Goal: Task Accomplishment & Management: Manage account settings

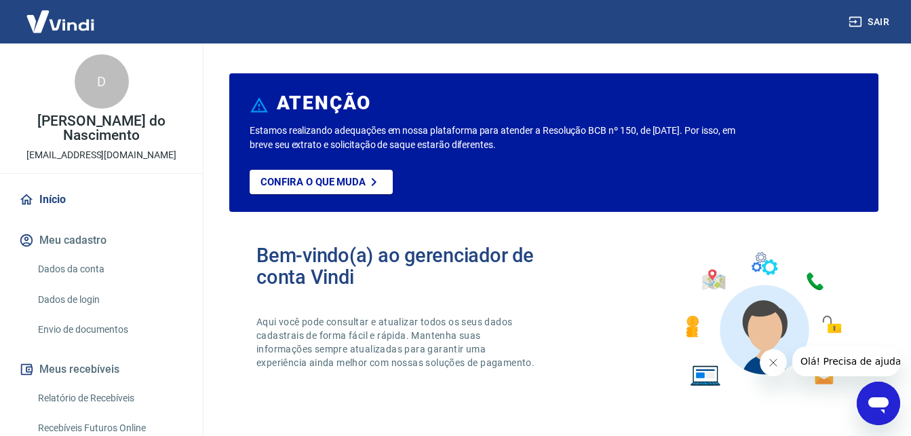
click at [113, 76] on div "D" at bounding box center [102, 81] width 54 height 54
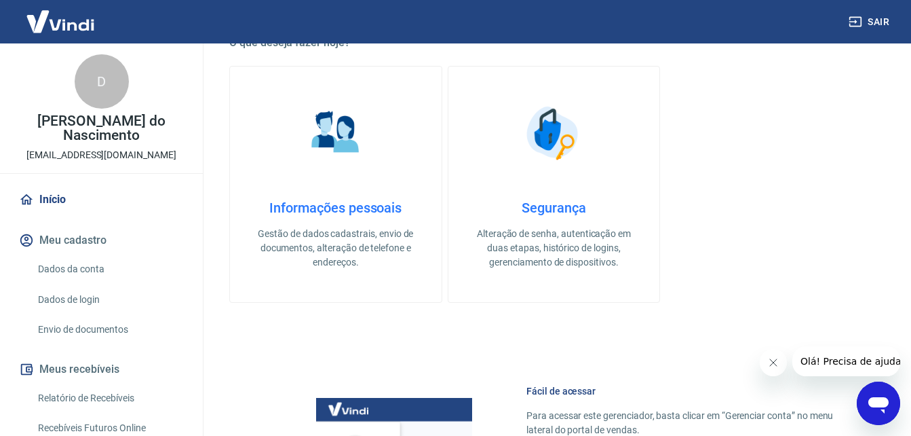
scroll to position [148, 0]
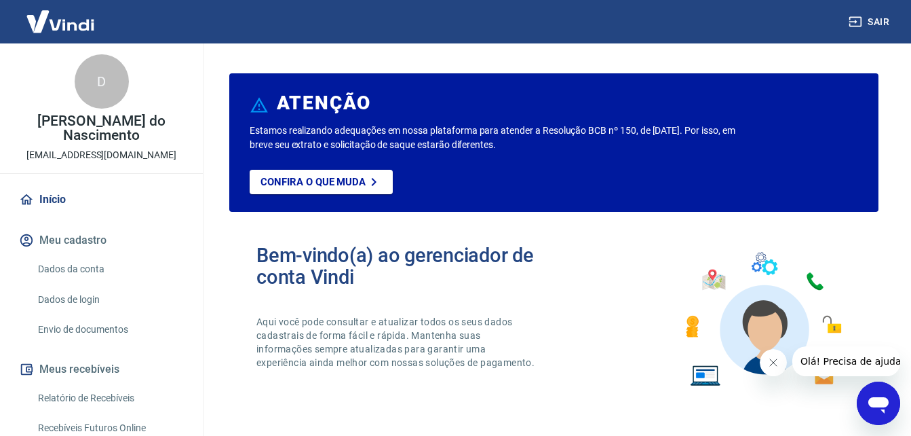
scroll to position [148, 0]
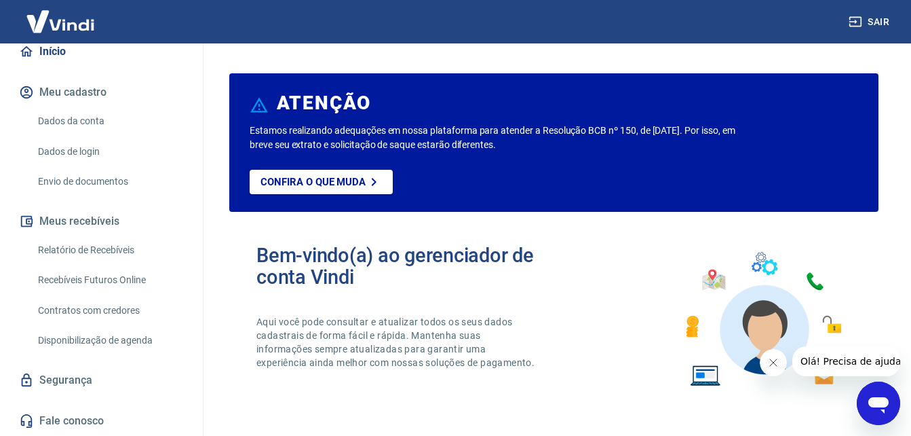
click at [126, 128] on link "Dados da conta" at bounding box center [110, 121] width 154 height 28
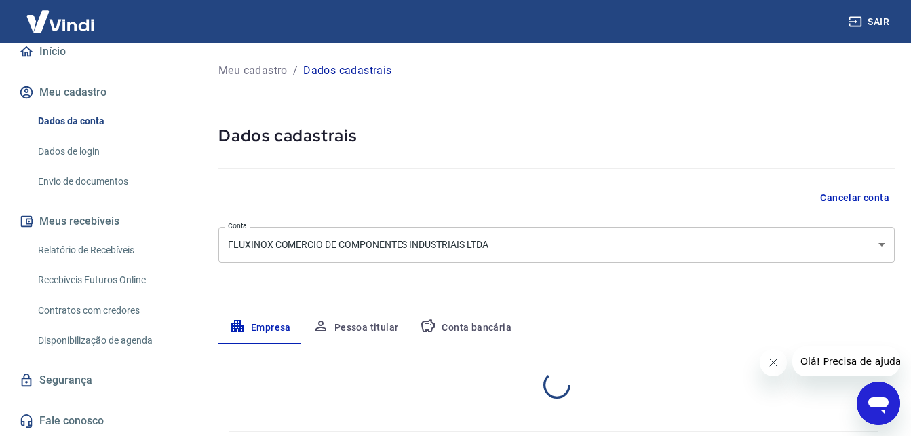
select select "SP"
select select "business"
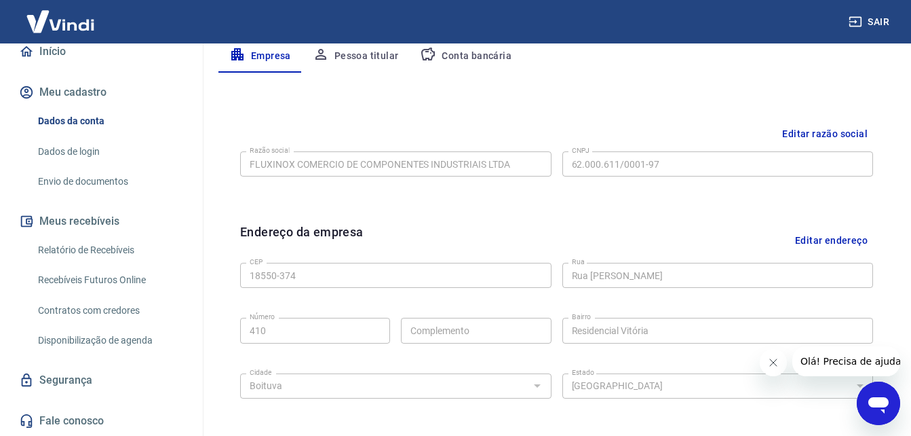
scroll to position [543, 0]
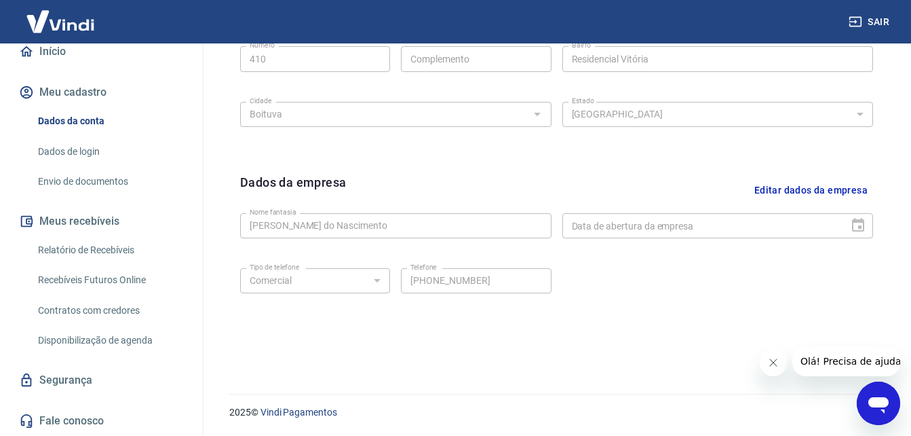
click at [113, 155] on link "Dados de login" at bounding box center [110, 152] width 154 height 28
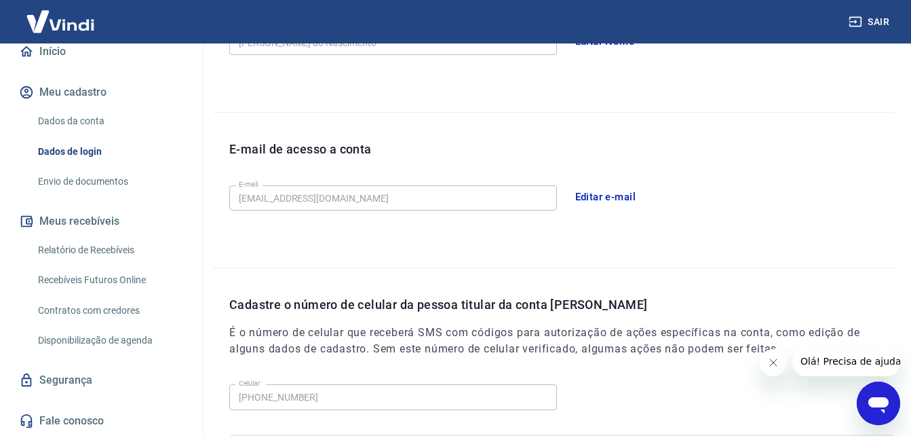
scroll to position [434, 0]
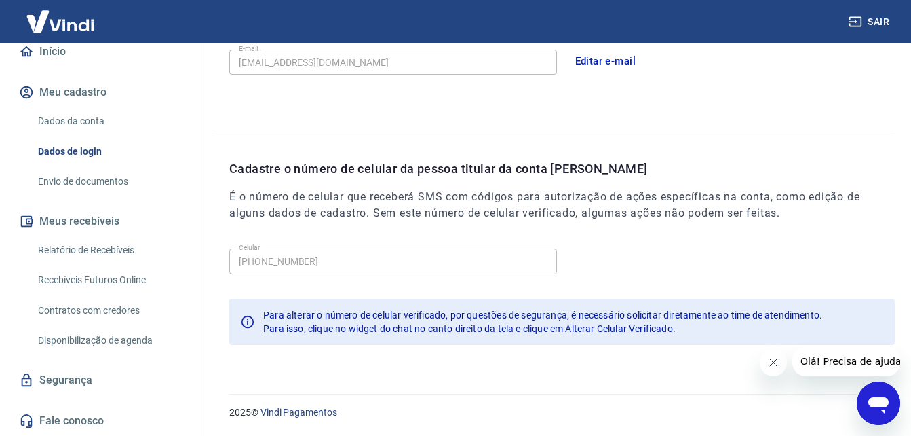
click at [109, 186] on link "Envio de documentos" at bounding box center [110, 182] width 154 height 28
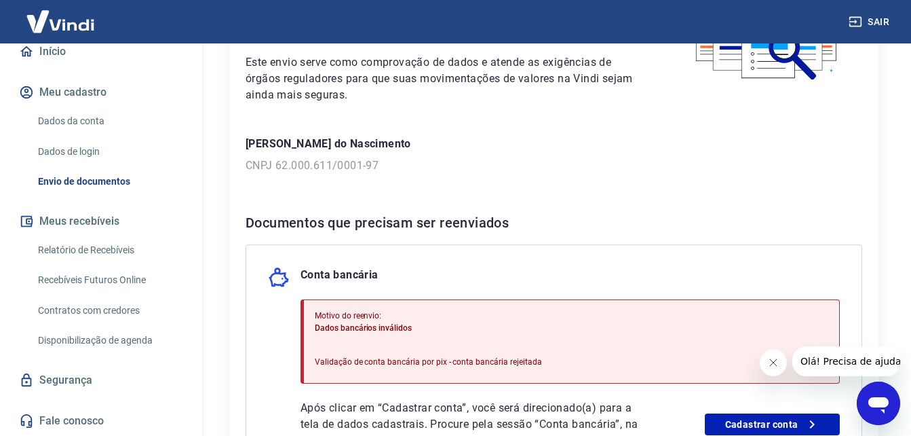
scroll to position [322, 0]
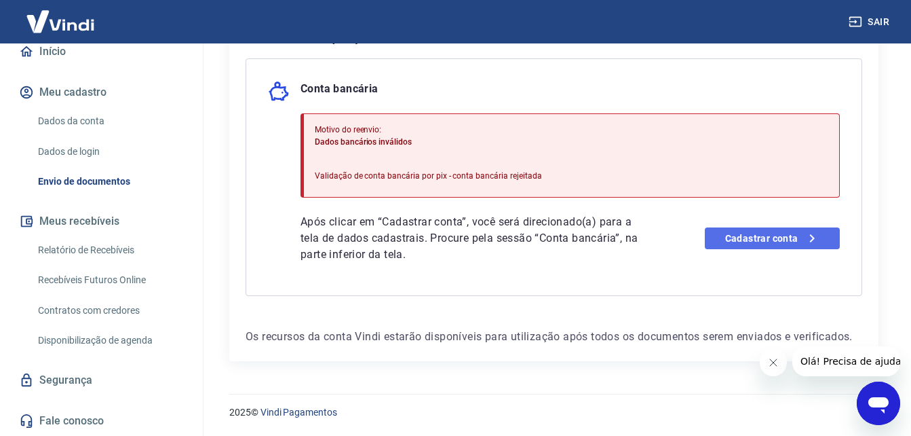
click at [757, 239] on link "Cadastrar conta" at bounding box center [772, 238] width 135 height 22
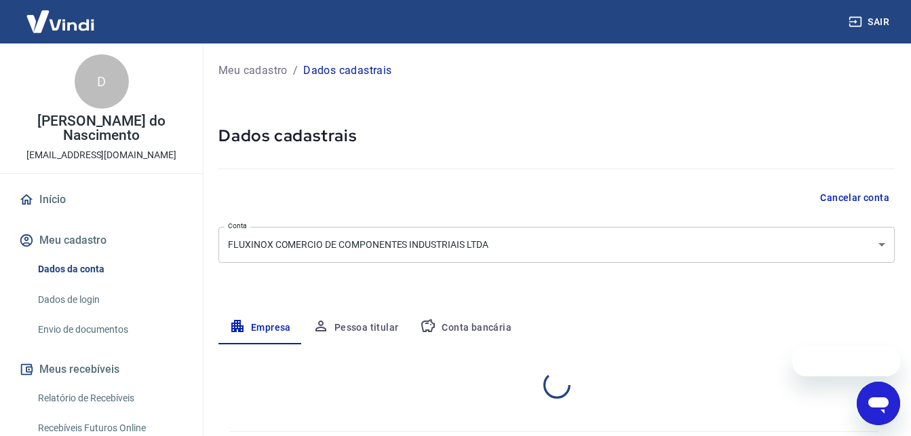
select select "SP"
select select "business"
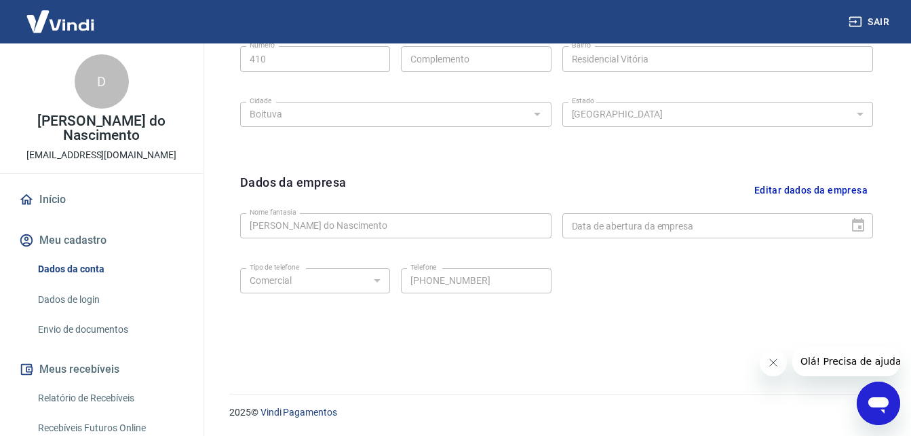
scroll to position [68, 0]
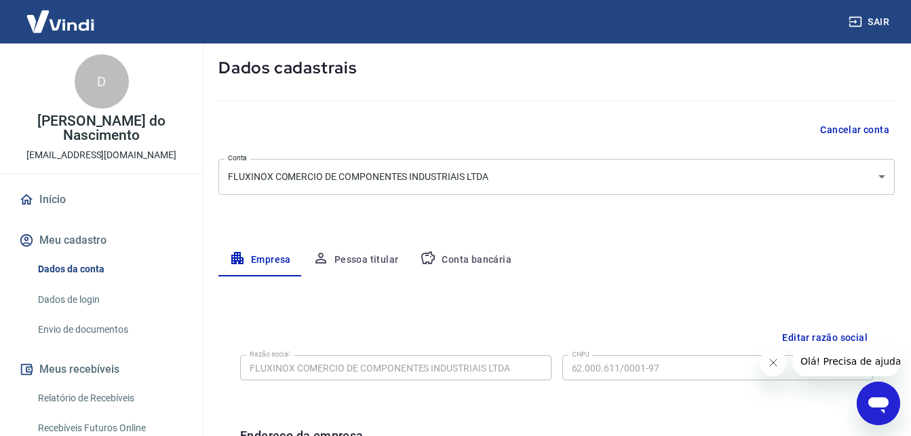
click at [384, 257] on button "Pessoa titular" at bounding box center [356, 260] width 108 height 33
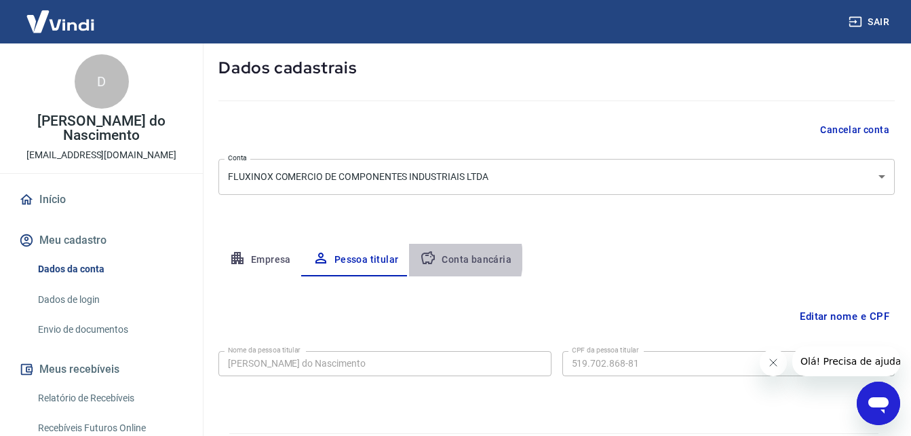
click at [436, 259] on button "Conta bancária" at bounding box center [465, 260] width 113 height 33
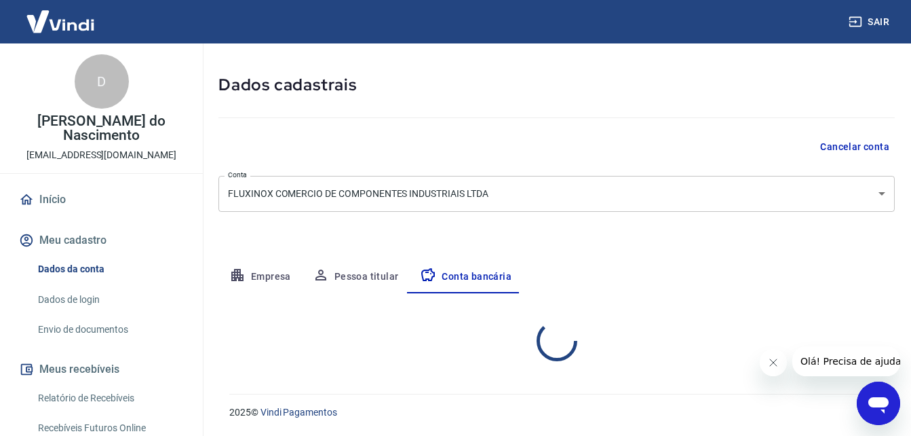
select select "1"
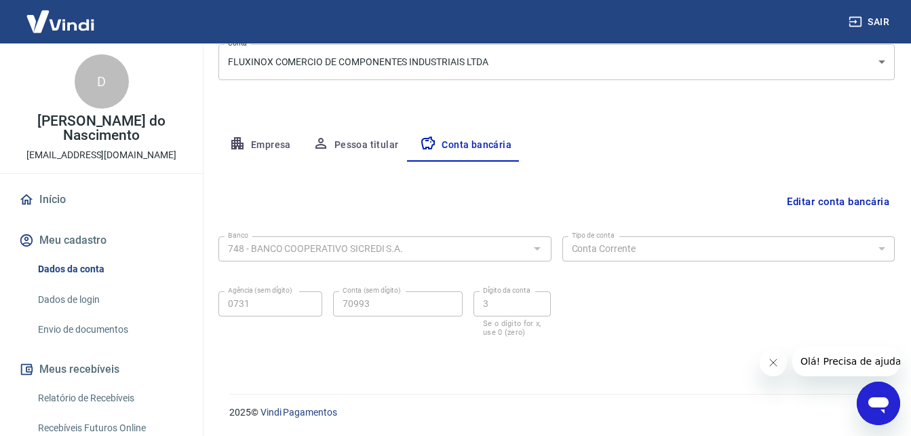
scroll to position [0, 0]
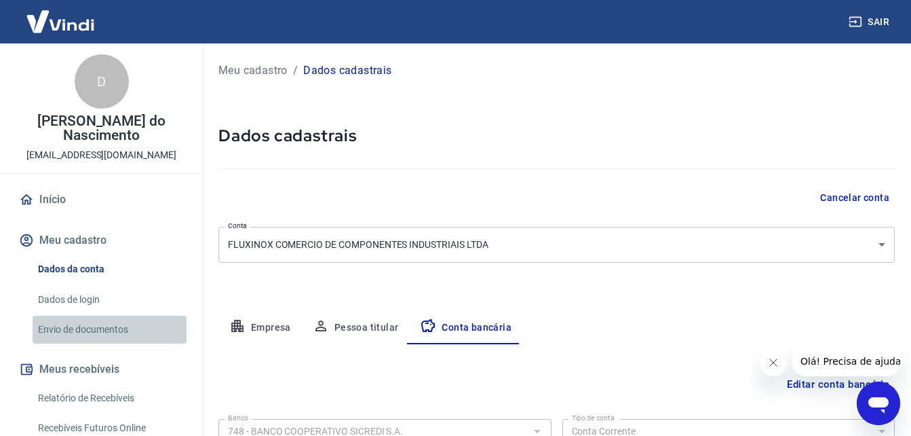
click at [111, 332] on link "Envio de documentos" at bounding box center [110, 329] width 154 height 28
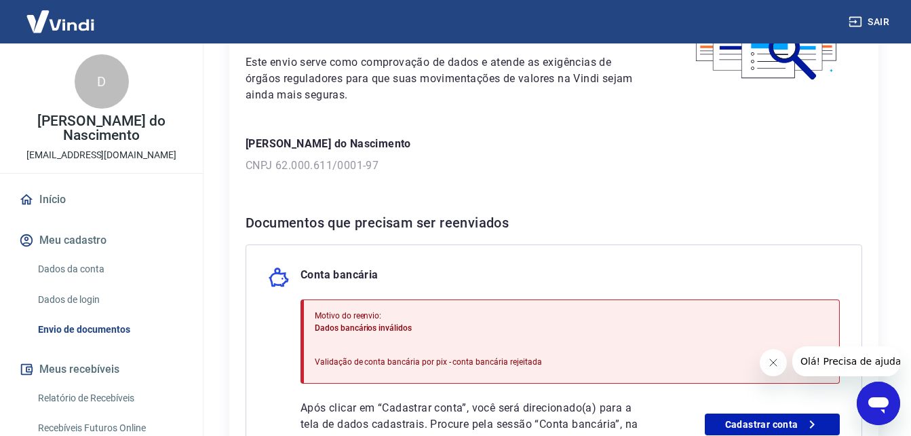
scroll to position [271, 0]
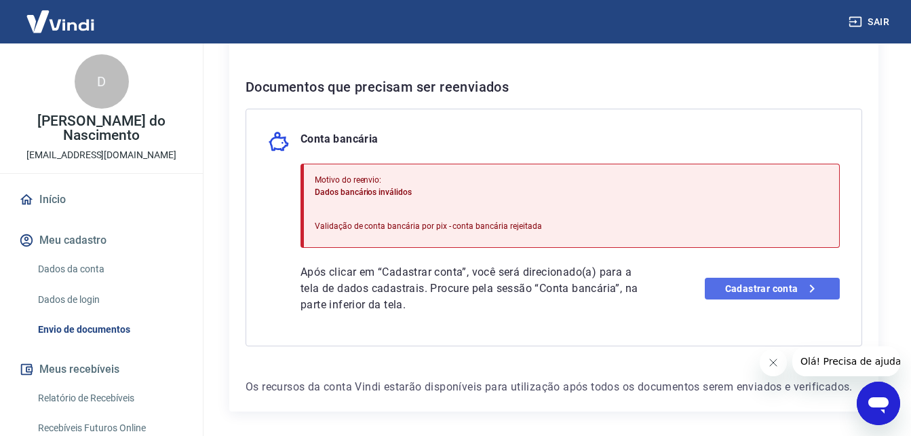
click at [729, 292] on link "Cadastrar conta" at bounding box center [772, 288] width 135 height 22
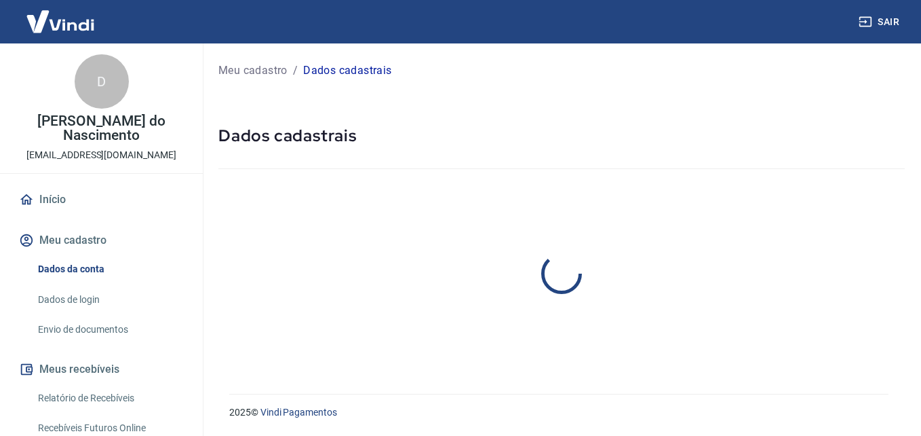
select select "SP"
select select "business"
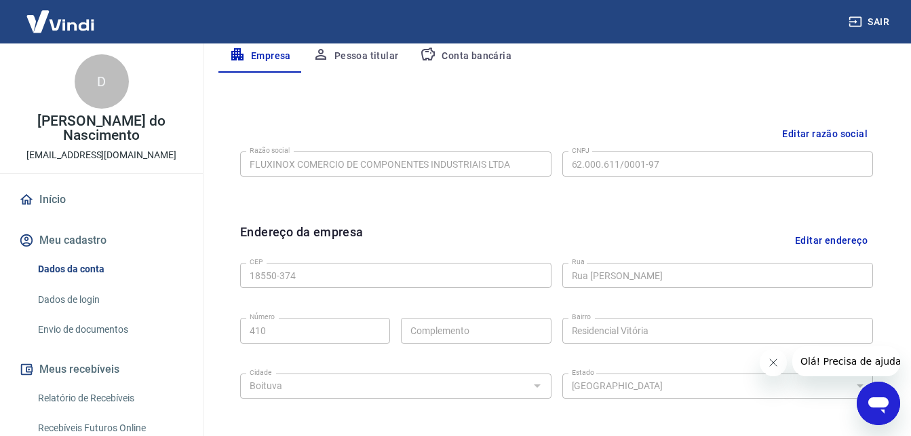
click at [486, 63] on button "Conta bancária" at bounding box center [465, 56] width 113 height 33
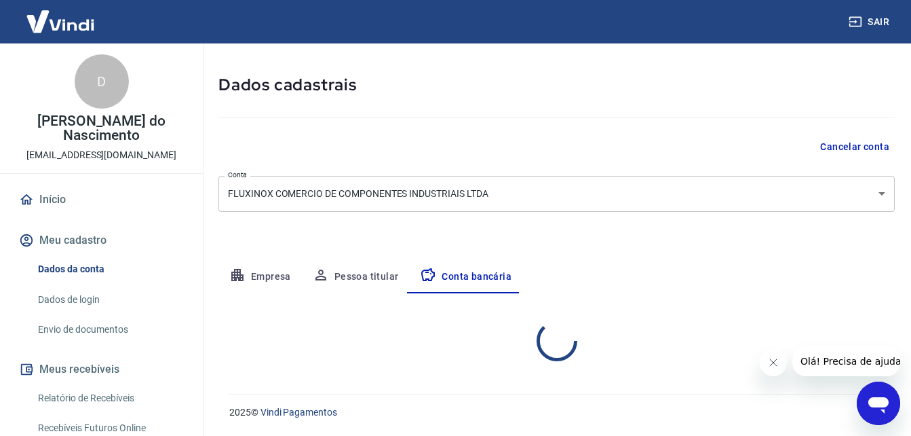
scroll to position [183, 0]
select select "1"
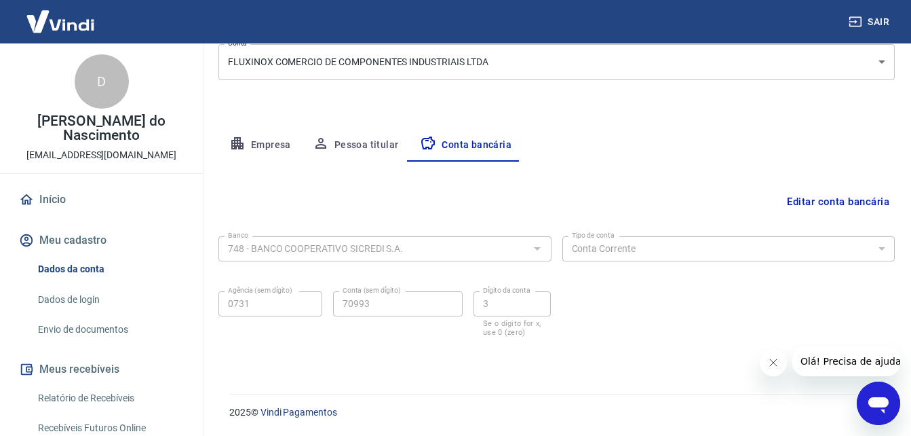
click at [861, 207] on button "Editar conta bancária" at bounding box center [838, 202] width 113 height 26
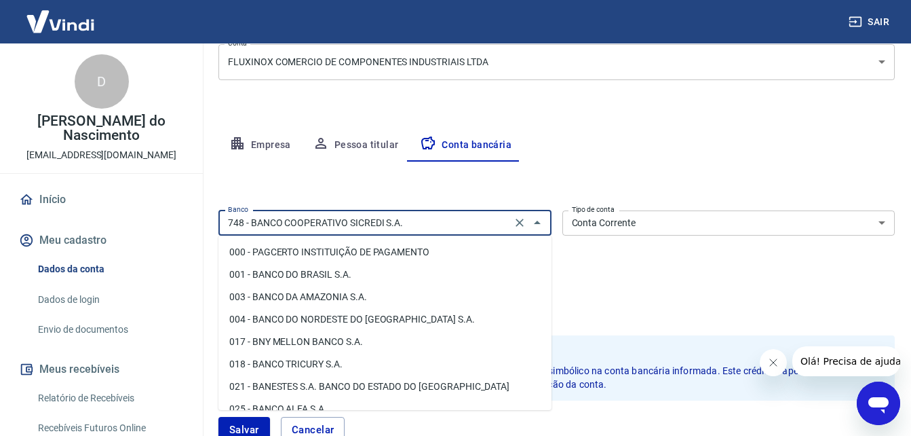
click at [303, 227] on input "748 - BANCO COOPERATIVO SICREDI S.A." at bounding box center [365, 222] width 285 height 17
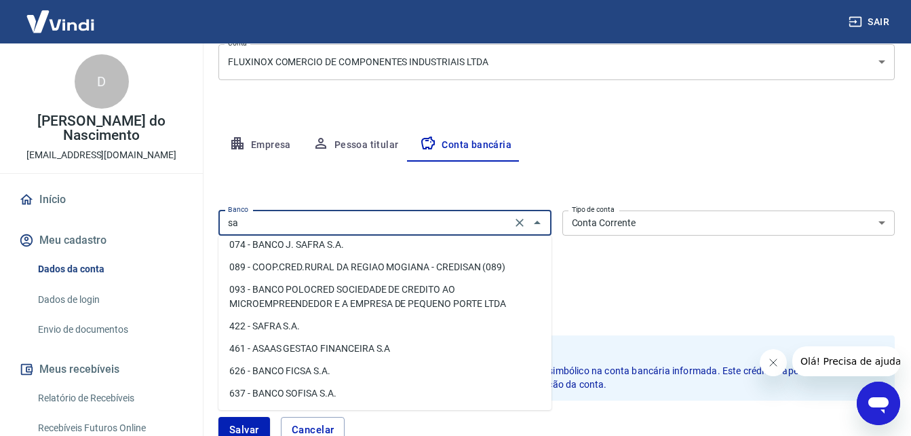
scroll to position [0, 0]
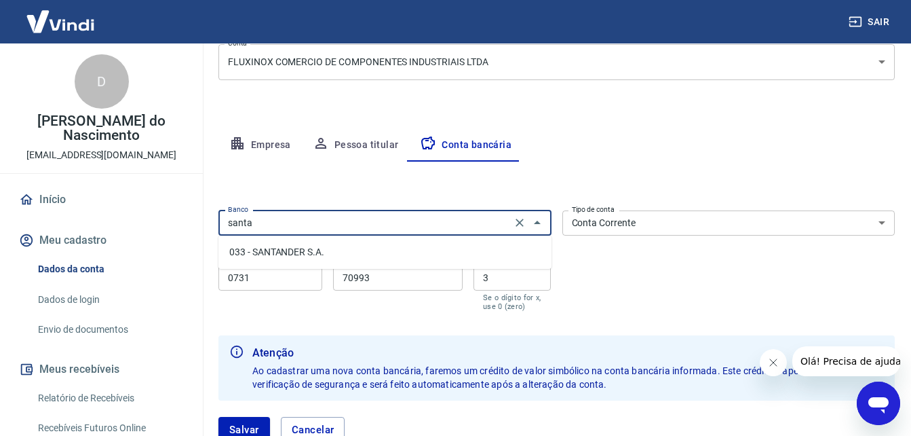
click at [459, 255] on li "033 - SANTANDER S.A." at bounding box center [384, 252] width 333 height 22
type input "033 - SANTANDER S.A."
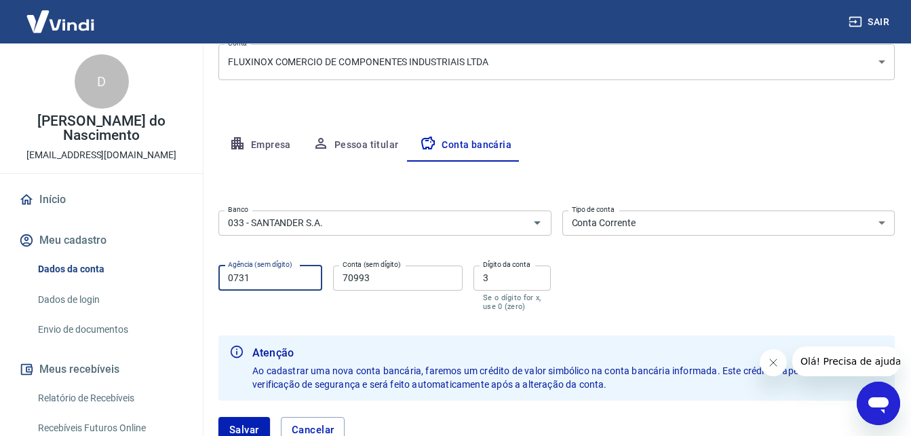
click at [246, 286] on input "0731" at bounding box center [270, 277] width 104 height 25
click at [241, 286] on input "0731" at bounding box center [270, 277] width 104 height 25
type input "0470"
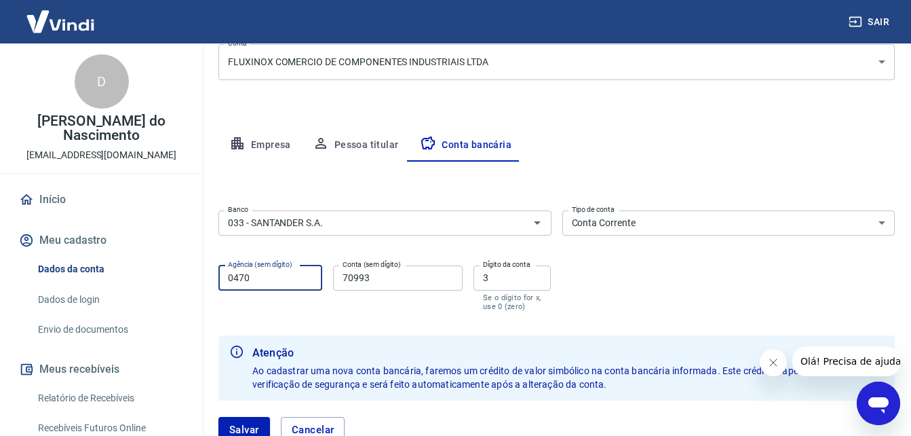
click at [383, 275] on input "70993" at bounding box center [398, 277] width 130 height 25
type input "01045413"
click at [510, 271] on input "3" at bounding box center [513, 277] width 78 height 25
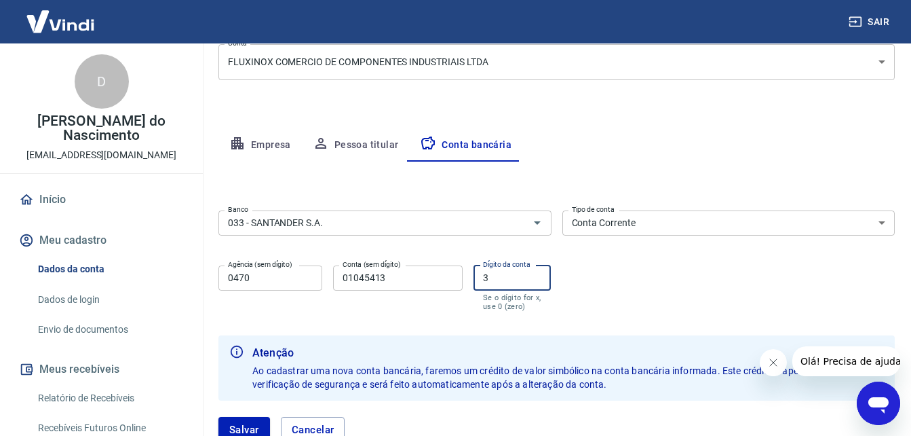
click at [510, 271] on input "3" at bounding box center [513, 277] width 78 height 25
type input "5"
click at [739, 294] on div "Banco 033 - SANTANDER S.A. Banco Tipo de conta Conta Corrente Conta Poupança Ti…" at bounding box center [556, 259] width 676 height 109
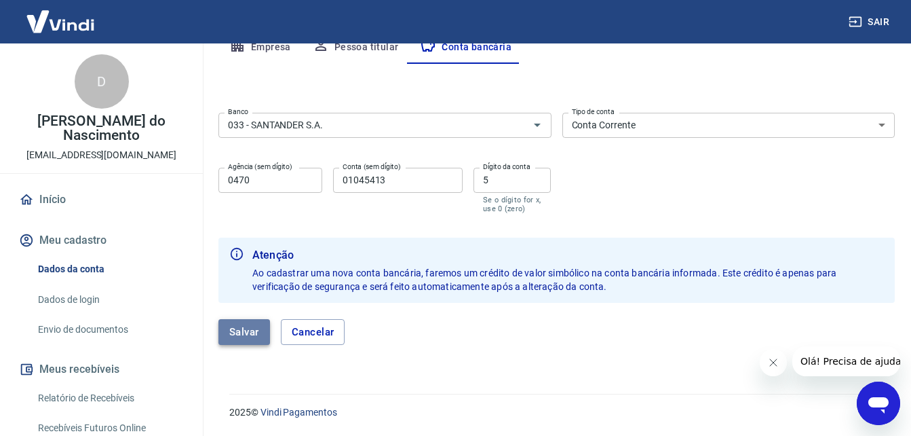
click at [235, 339] on button "Salvar" at bounding box center [244, 332] width 52 height 26
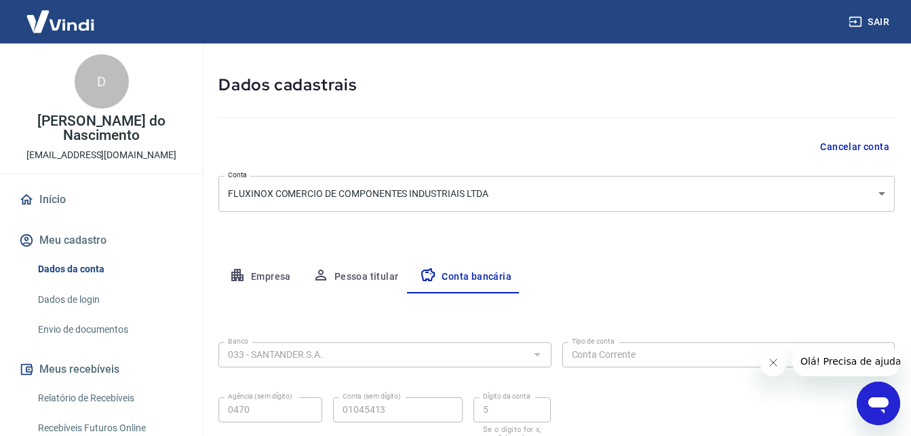
select select "1"
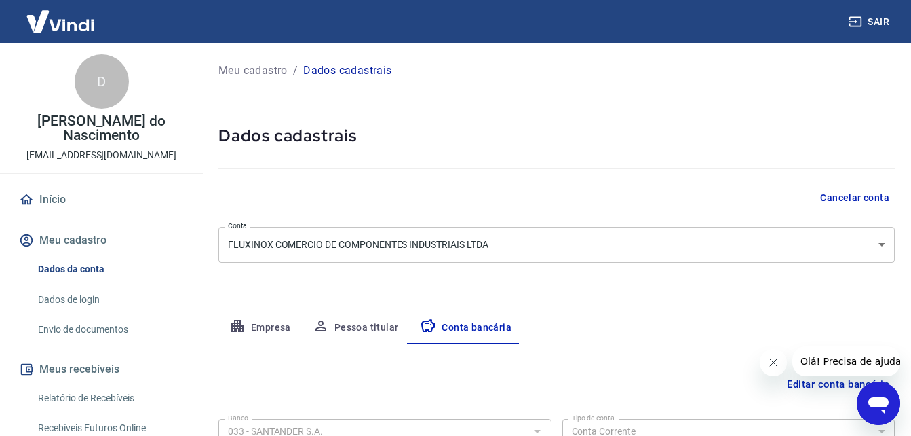
scroll to position [183, 0]
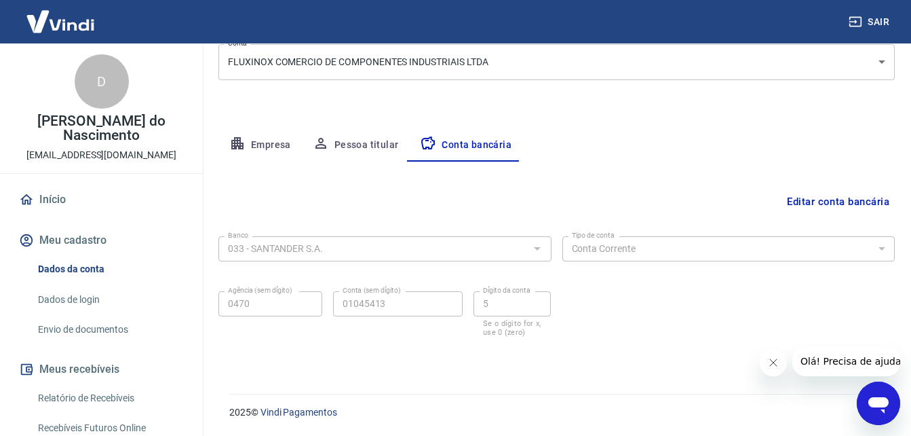
click at [782, 361] on button "Fechar mensagem da empresa" at bounding box center [772, 362] width 27 height 27
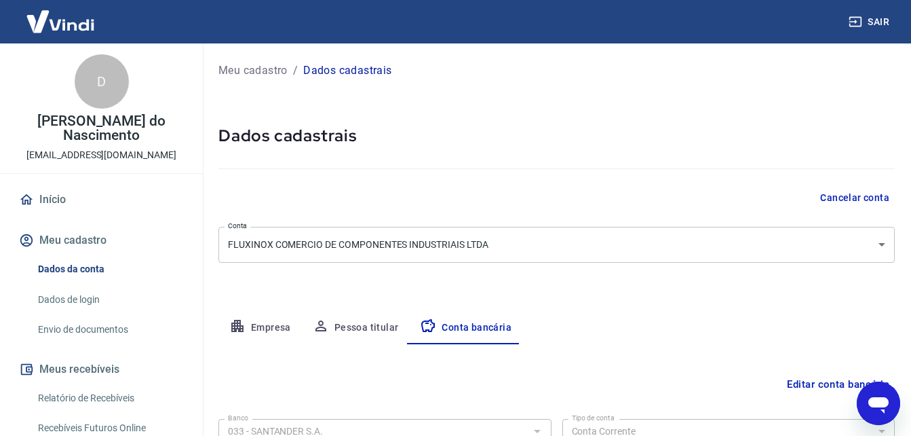
click at [635, 247] on body "Sair D Diogo Lima do Nascimento comercial@fluxinox.com.br Início Meu cadastro D…" at bounding box center [455, 218] width 911 height 436
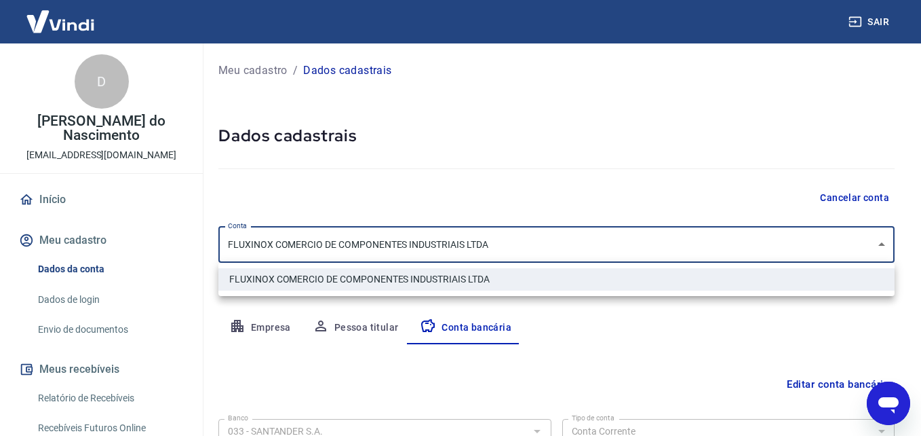
click at [620, 278] on li "FLUXINOX COMERCIO DE COMPONENTES INDUSTRIAIS LTDA" at bounding box center [556, 279] width 676 height 22
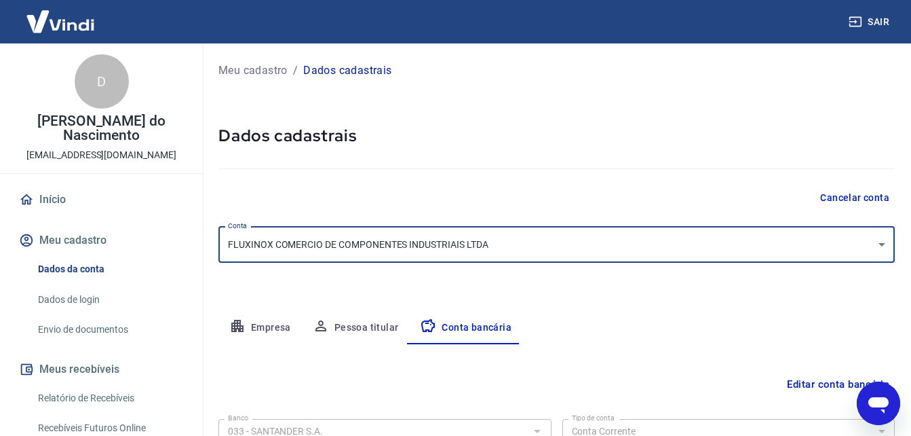
scroll to position [183, 0]
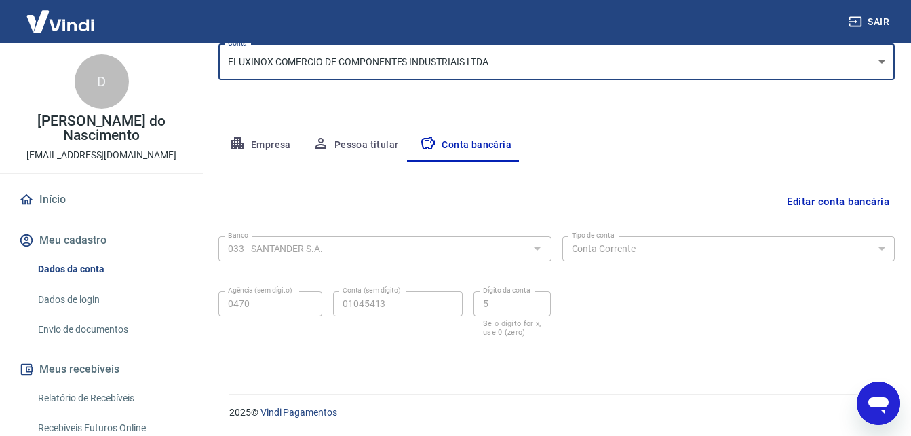
click at [110, 330] on link "Envio de documentos" at bounding box center [110, 329] width 154 height 28
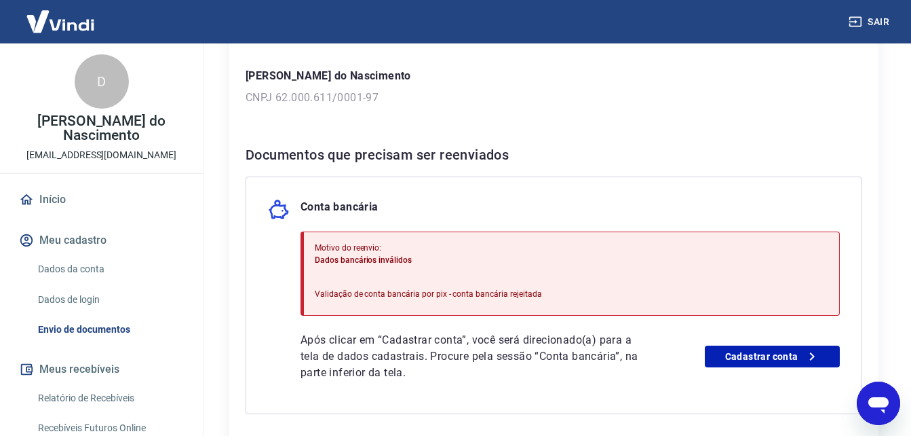
scroll to position [271, 0]
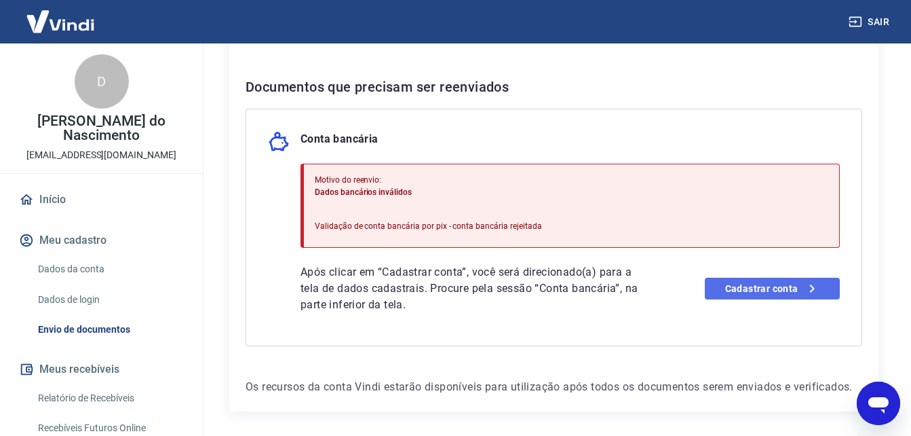
click at [725, 299] on link "Cadastrar conta" at bounding box center [772, 288] width 135 height 22
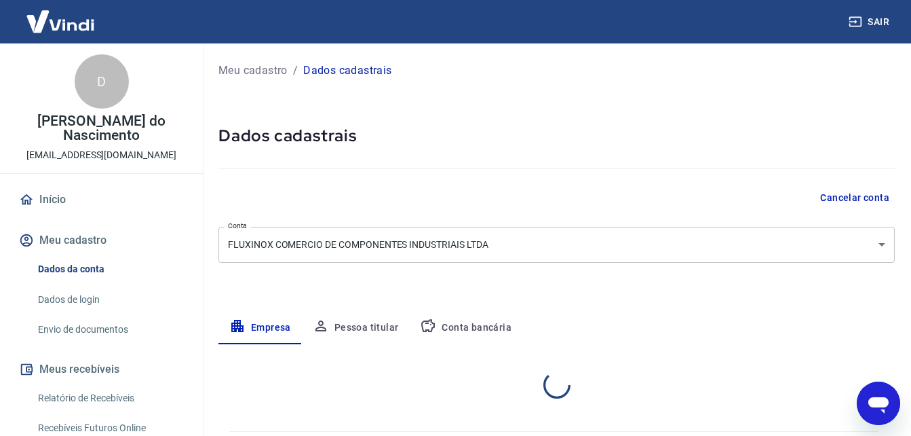
select select "SP"
select select "business"
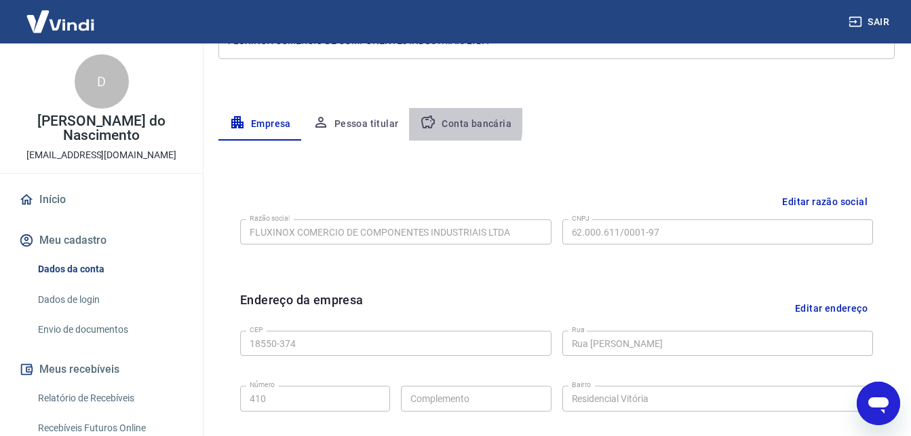
click at [420, 121] on icon "button" at bounding box center [428, 122] width 16 height 16
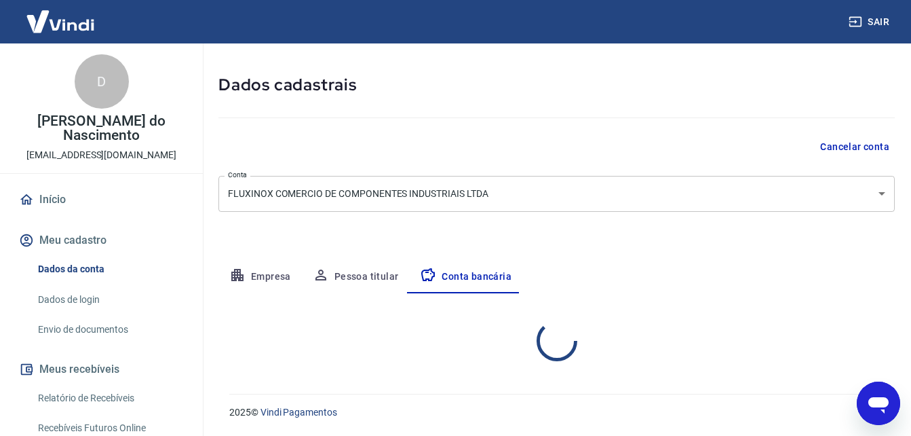
select select "1"
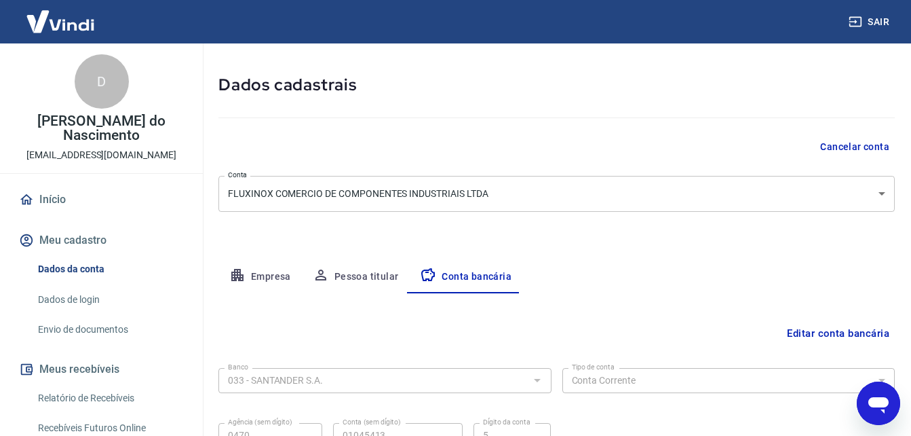
scroll to position [183, 0]
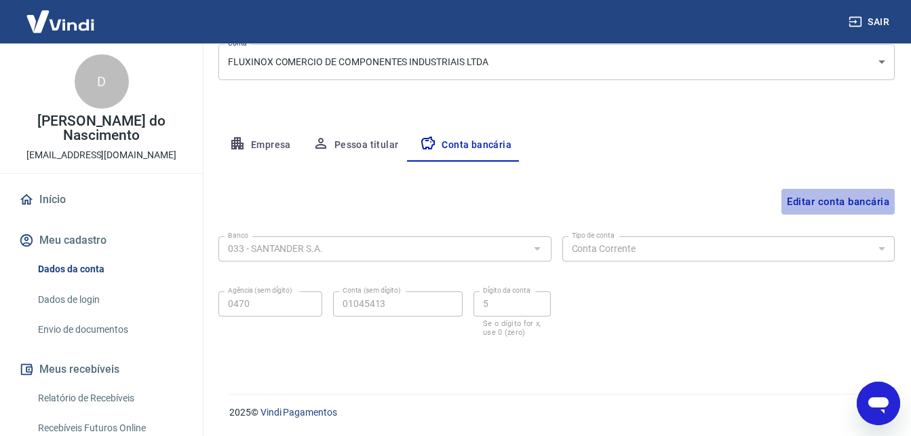
click at [853, 206] on button "Editar conta bancária" at bounding box center [838, 202] width 113 height 26
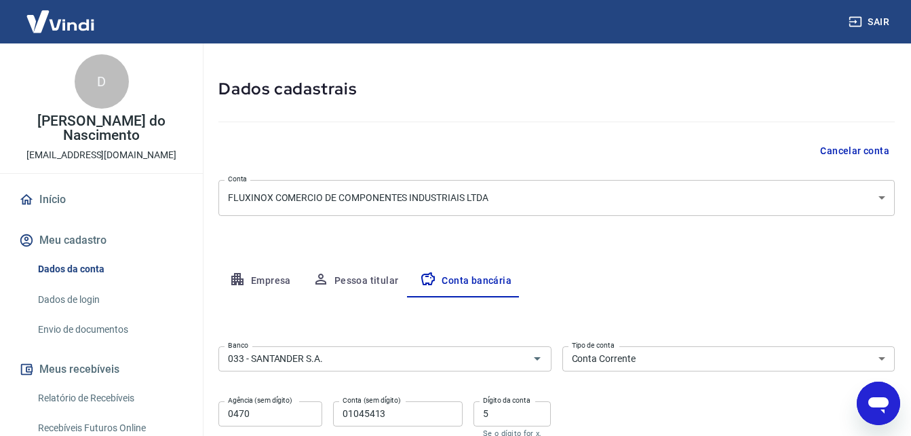
scroll to position [280, 0]
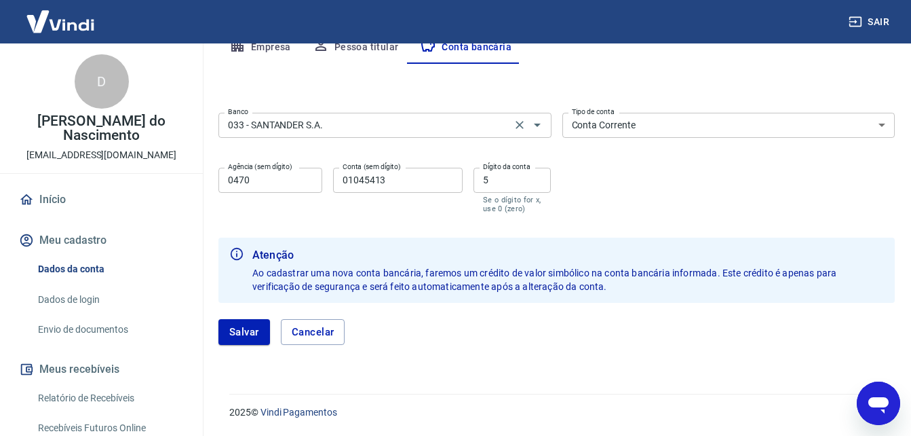
click at [307, 132] on div "033 - SANTANDER S.A. Banco" at bounding box center [384, 125] width 333 height 25
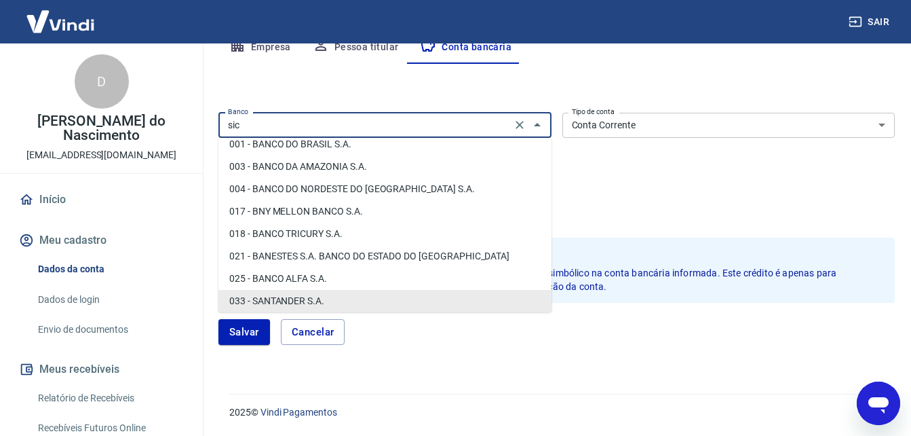
scroll to position [0, 0]
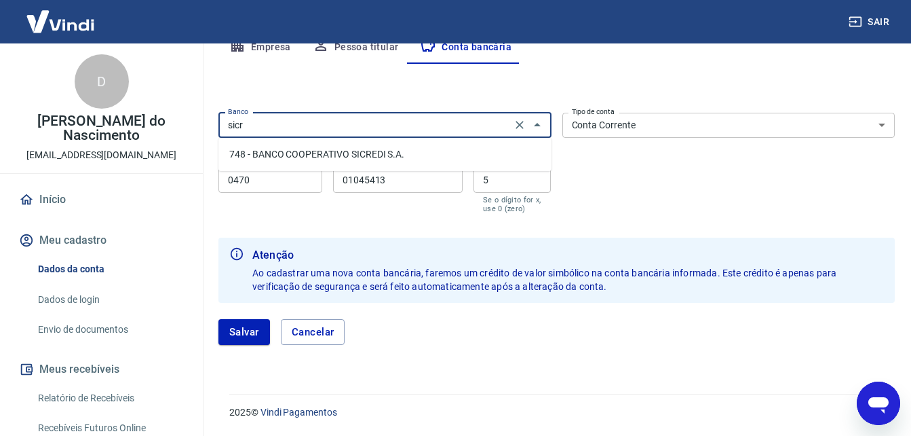
click at [339, 155] on li "748 - BANCO COOPERATIVO SICREDI S.A." at bounding box center [384, 154] width 333 height 22
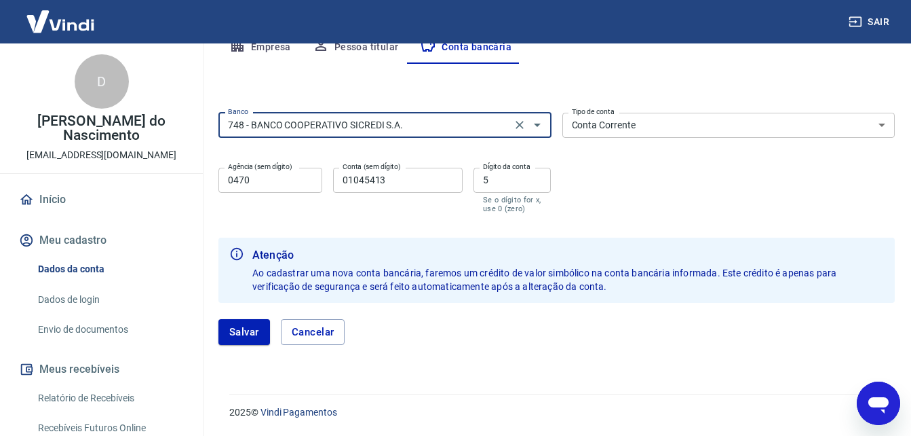
type input "748 - BANCO COOPERATIVO SICREDI S.A."
click at [230, 174] on input "0470" at bounding box center [270, 180] width 104 height 25
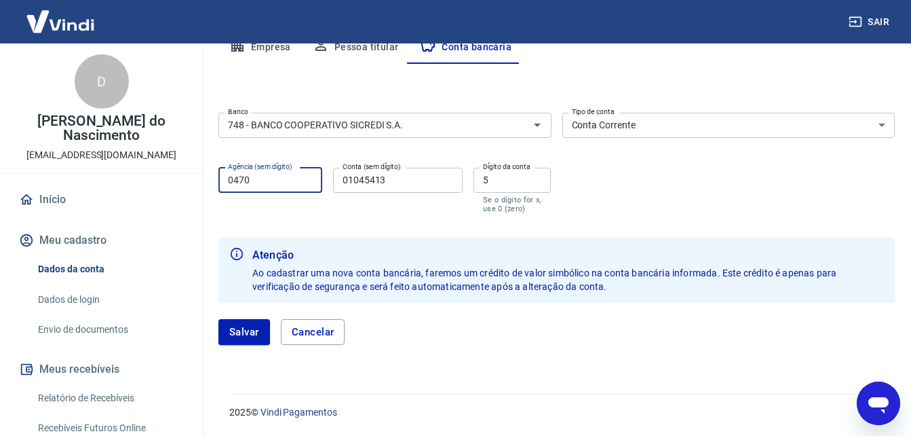
click at [234, 173] on input "0470" at bounding box center [270, 180] width 104 height 25
type input "0731"
click at [377, 174] on input "01045413" at bounding box center [398, 180] width 130 height 25
click at [377, 175] on input "01045413" at bounding box center [398, 180] width 130 height 25
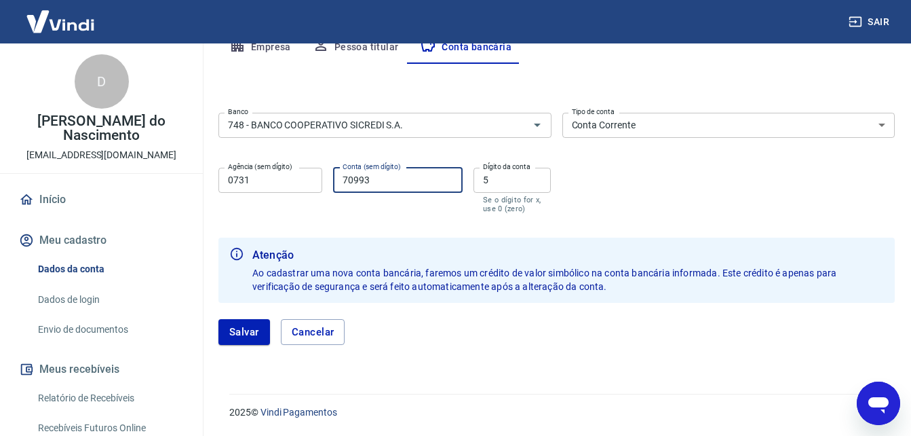
type input "70993"
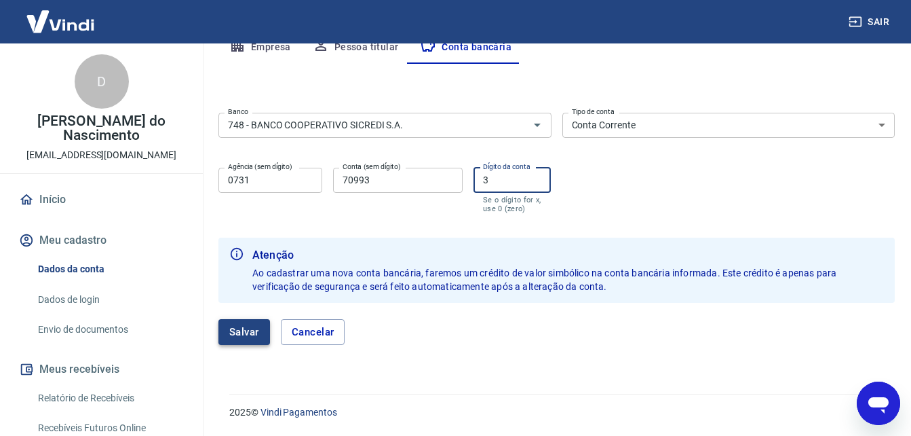
type input "3"
click at [225, 332] on button "Salvar" at bounding box center [244, 332] width 52 height 26
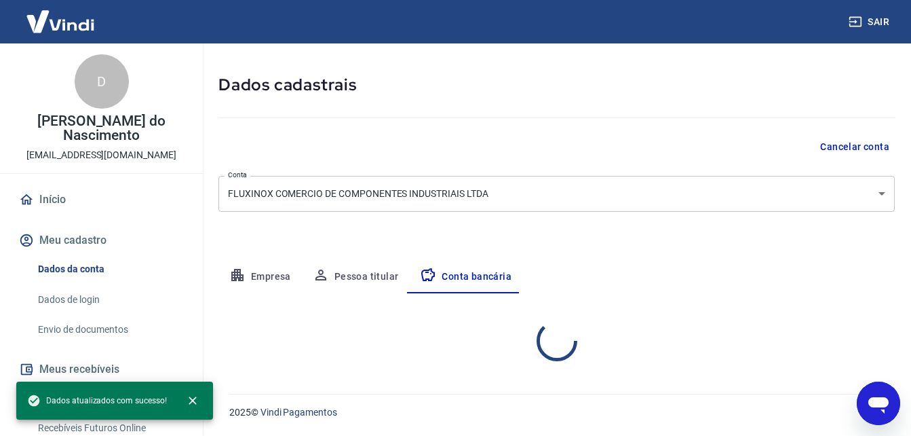
select select "1"
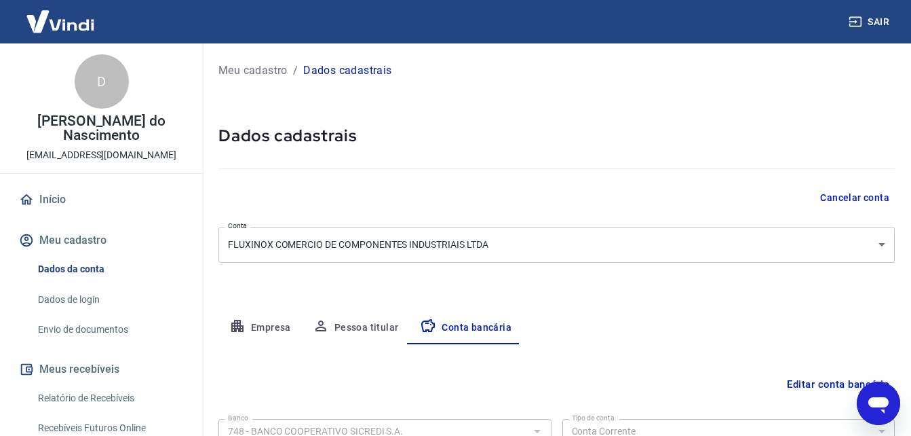
click at [467, 235] on body "Sair D Diogo Lima do Nascimento comercial@fluxinox.com.br Início Meu cadastro D…" at bounding box center [455, 218] width 911 height 436
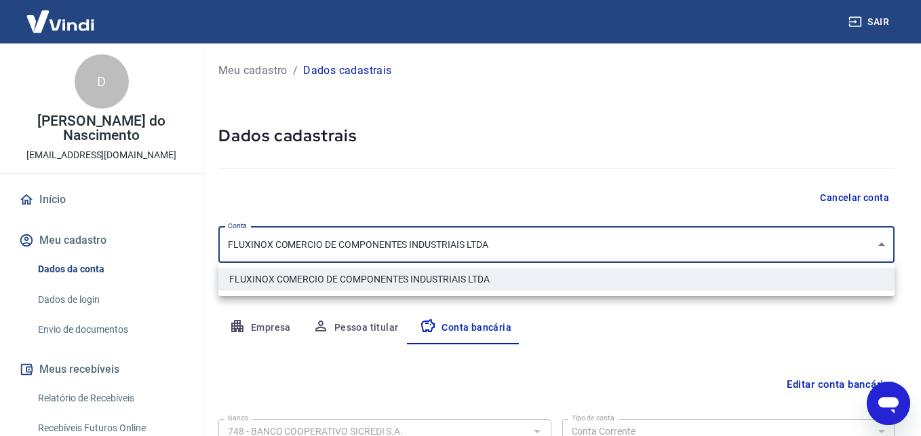
click at [467, 235] on div at bounding box center [460, 218] width 921 height 436
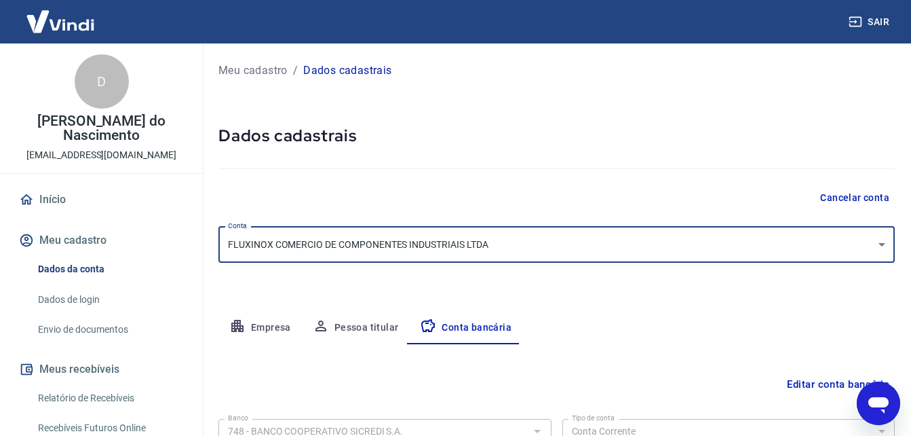
click at [506, 201] on div "Cancelar conta" at bounding box center [556, 197] width 676 height 25
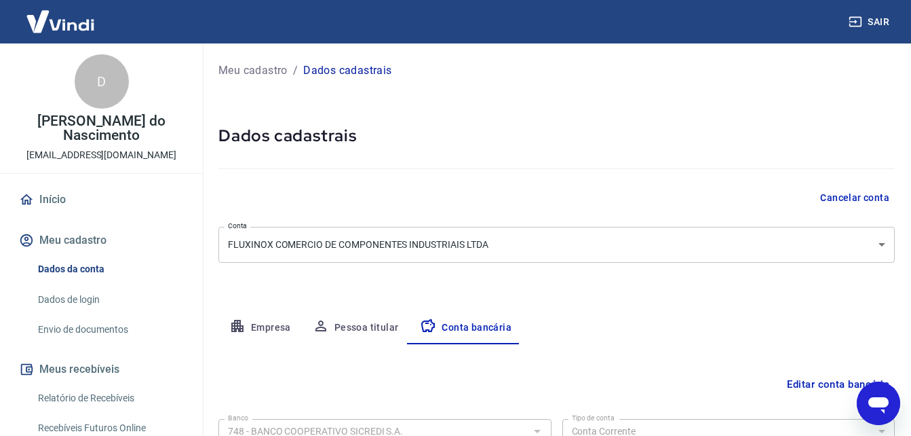
scroll to position [183, 0]
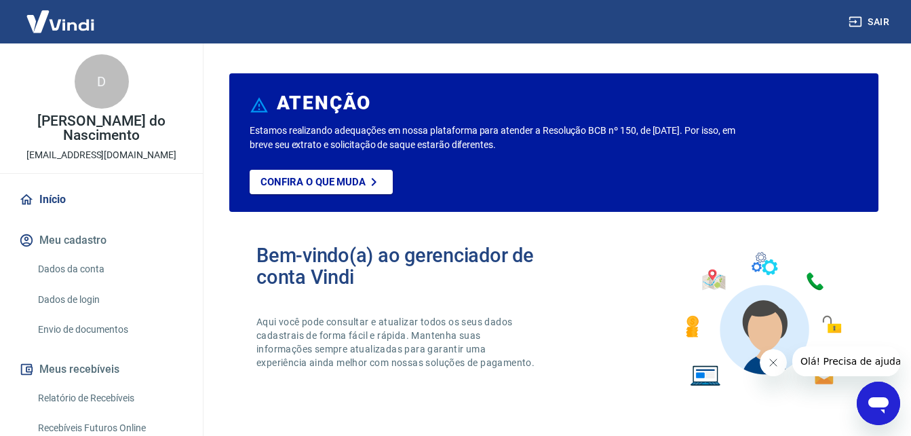
click at [98, 330] on link "Envio de documentos" at bounding box center [110, 329] width 154 height 28
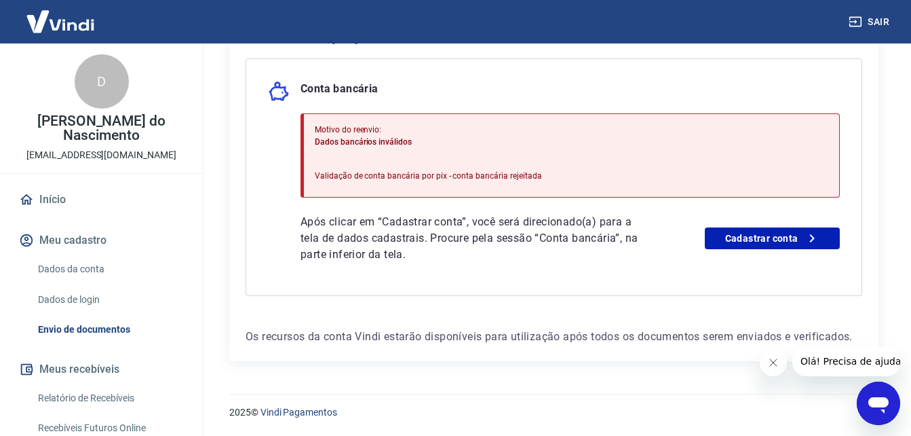
scroll to position [254, 0]
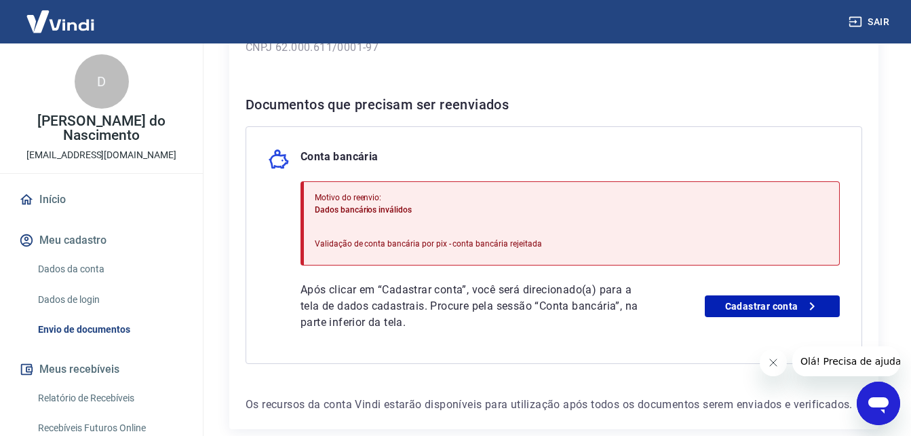
click at [472, 102] on h6 "Documentos que precisam ser reenviados" at bounding box center [554, 105] width 617 height 22
click at [760, 311] on link "Cadastrar conta" at bounding box center [772, 306] width 135 height 22
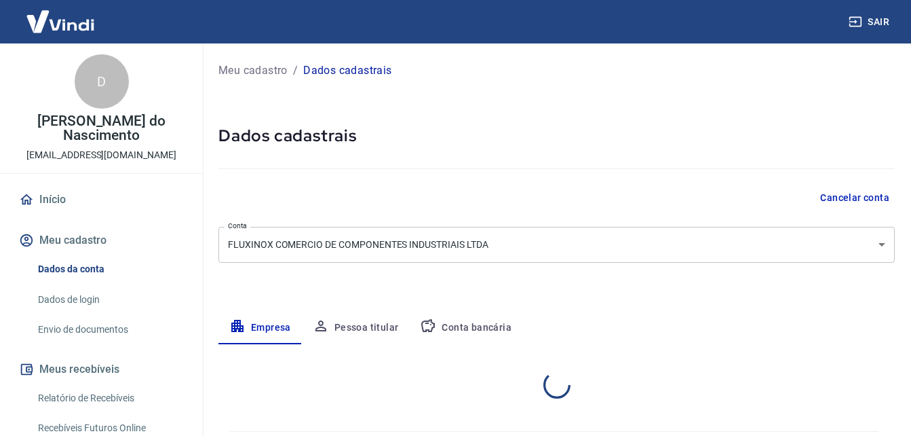
select select "SP"
select select "business"
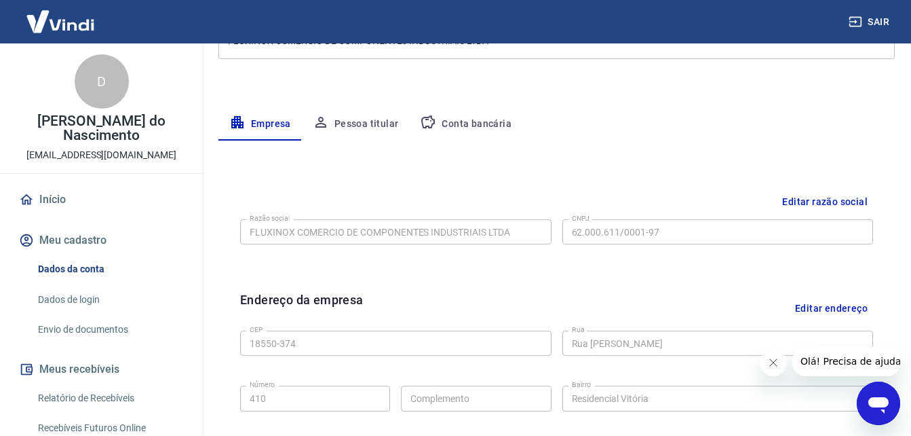
click at [470, 134] on button "Conta bancária" at bounding box center [465, 124] width 113 height 33
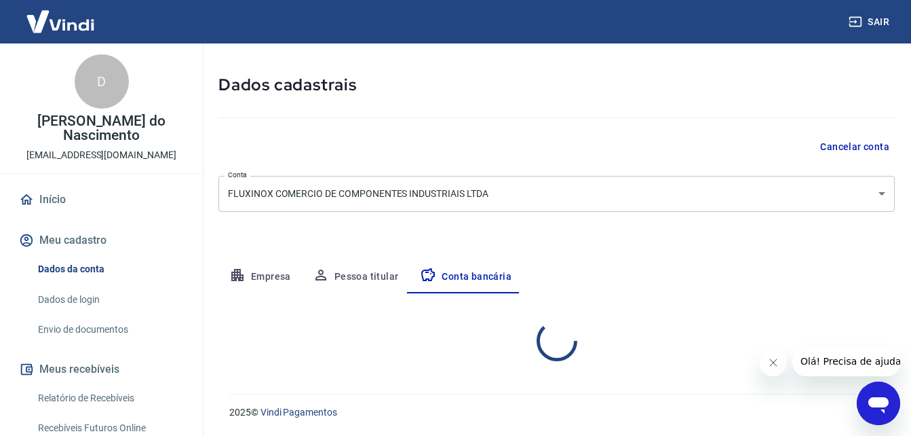
select select "1"
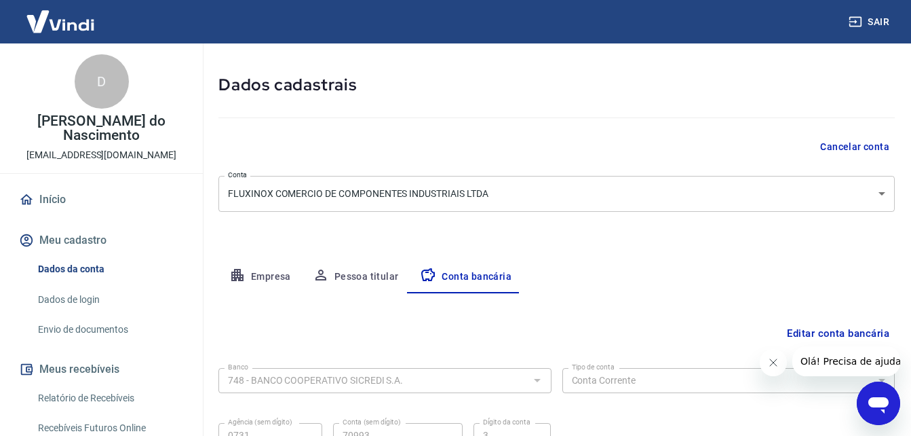
scroll to position [183, 0]
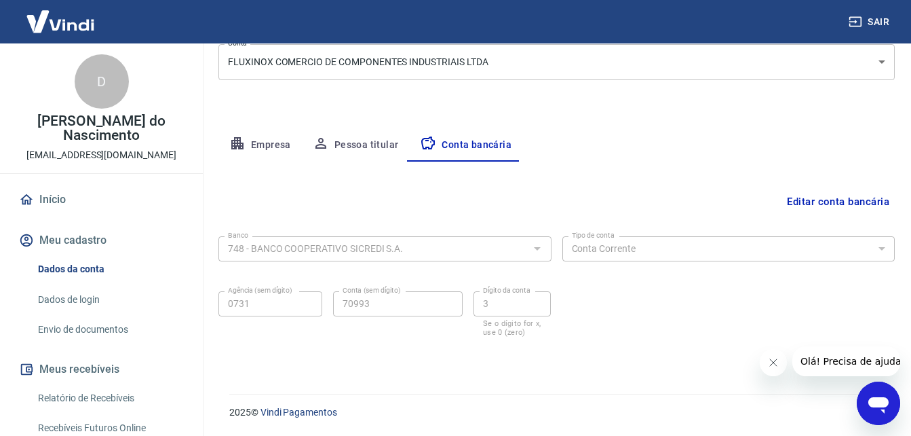
click at [851, 197] on button "Editar conta bancária" at bounding box center [838, 202] width 113 height 26
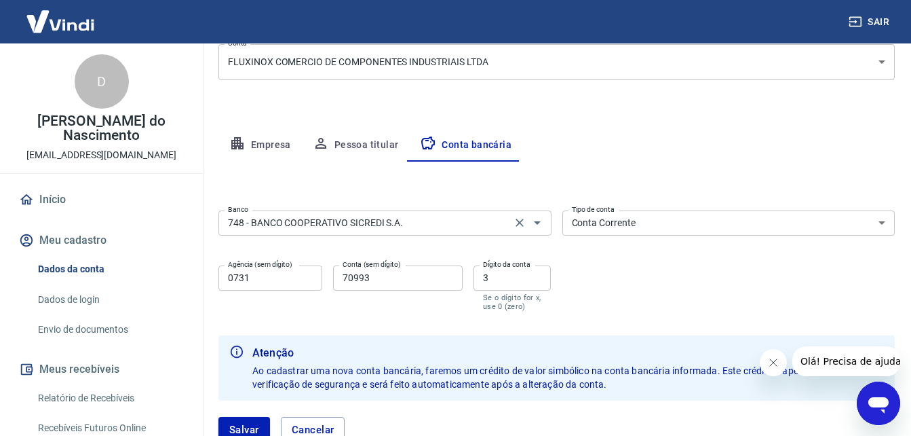
click at [380, 219] on input "748 - BANCO COOPERATIVO SICREDI S.A." at bounding box center [365, 222] width 285 height 17
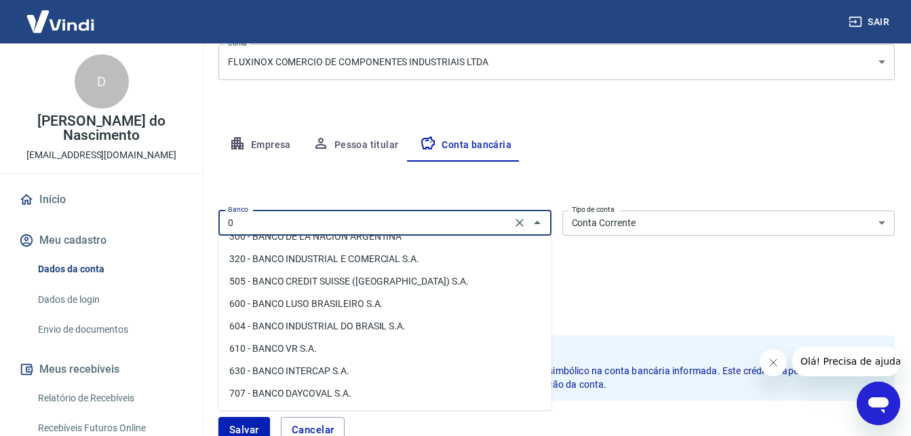
scroll to position [0, 0]
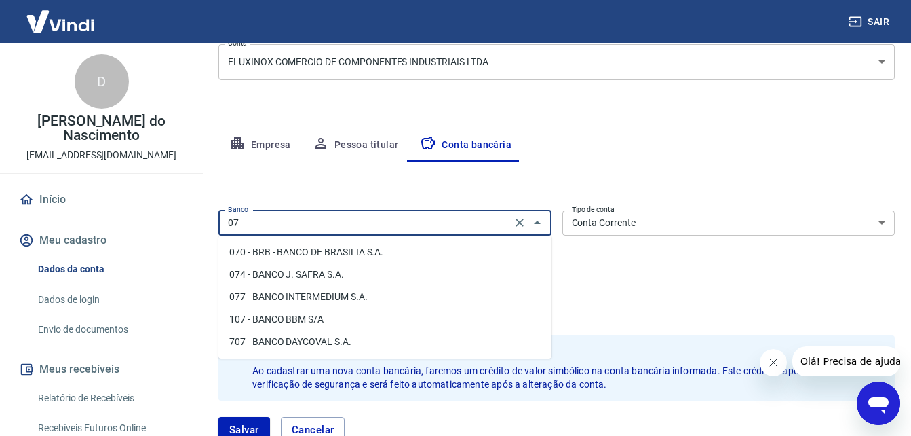
type input "0"
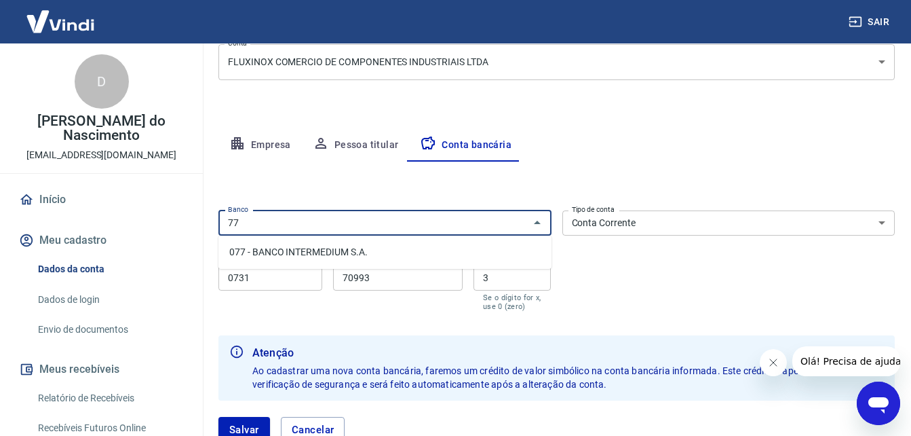
click at [387, 252] on li "077 - BANCO INTERMEDIUM S.A." at bounding box center [384, 252] width 333 height 22
type input "077 - BANCO INTERMEDIUM S.A."
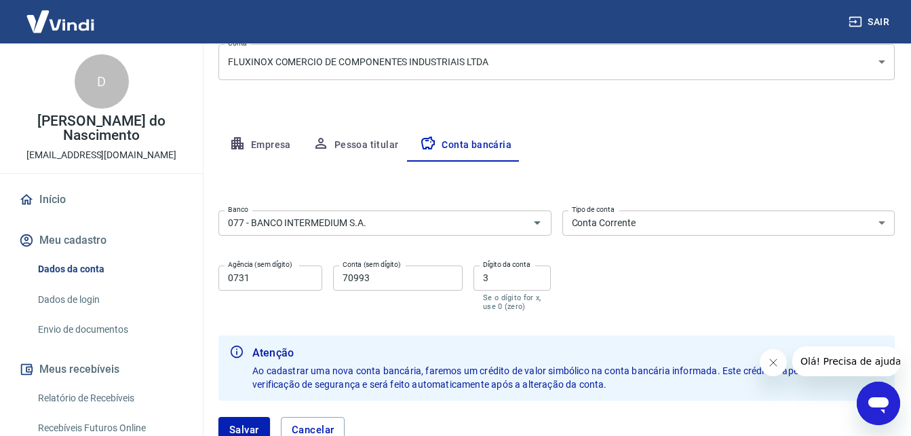
click at [271, 269] on label "Agência (sem dígito)" at bounding box center [260, 264] width 64 height 10
click at [271, 269] on input "0731" at bounding box center [270, 277] width 104 height 25
click at [271, 269] on label "Agência (sem dígito)" at bounding box center [260, 264] width 64 height 10
click at [271, 269] on input "0731" at bounding box center [270, 277] width 104 height 25
click at [254, 280] on input "0731" at bounding box center [270, 277] width 104 height 25
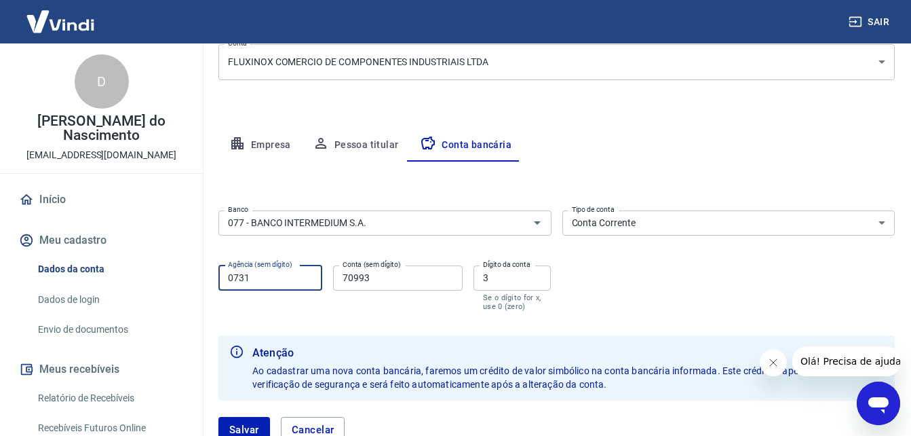
click at [254, 280] on input "0731" at bounding box center [270, 277] width 104 height 25
type input "0001"
click at [399, 280] on input "70993" at bounding box center [398, 277] width 130 height 25
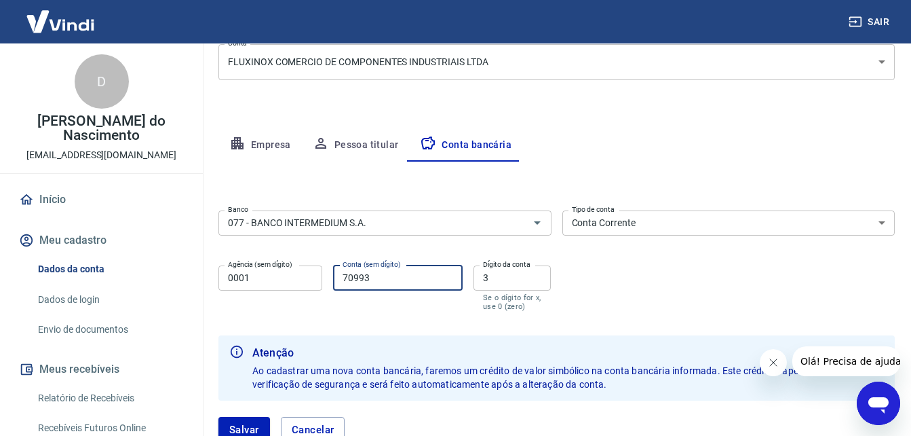
click at [399, 280] on input "70993" at bounding box center [398, 277] width 130 height 25
type input "466077017"
click at [503, 280] on input "3" at bounding box center [513, 277] width 78 height 25
click at [504, 280] on input "3" at bounding box center [513, 277] width 78 height 25
click at [504, 281] on input "3" at bounding box center [513, 277] width 78 height 25
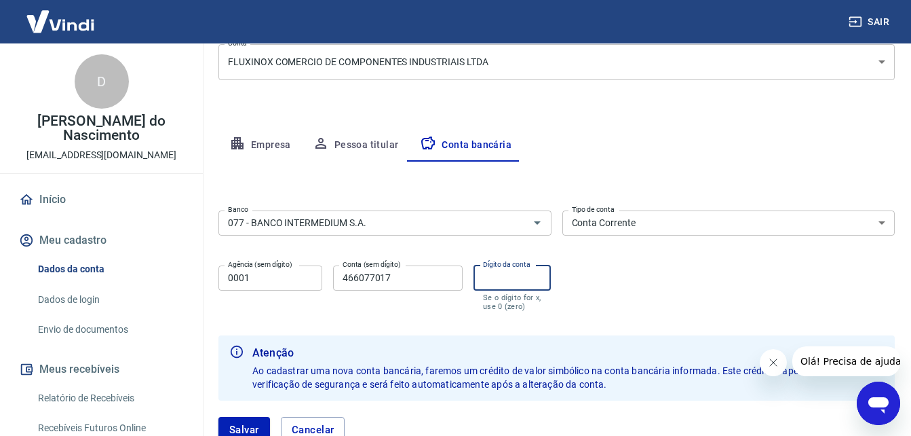
click at [605, 286] on div "Banco 077 - BANCO INTERMEDIUM S.A. Banco Tipo de conta Conta Corrente Conta Pou…" at bounding box center [556, 259] width 676 height 109
click at [533, 281] on input "Dígito da conta" at bounding box center [513, 277] width 78 height 25
click at [430, 276] on input "466077017" at bounding box center [398, 277] width 130 height 25
type input "46607701"
click at [497, 273] on div "Dígito da conta Dígito da conta Se o dígito for x, use 0 (zero)" at bounding box center [513, 287] width 78 height 45
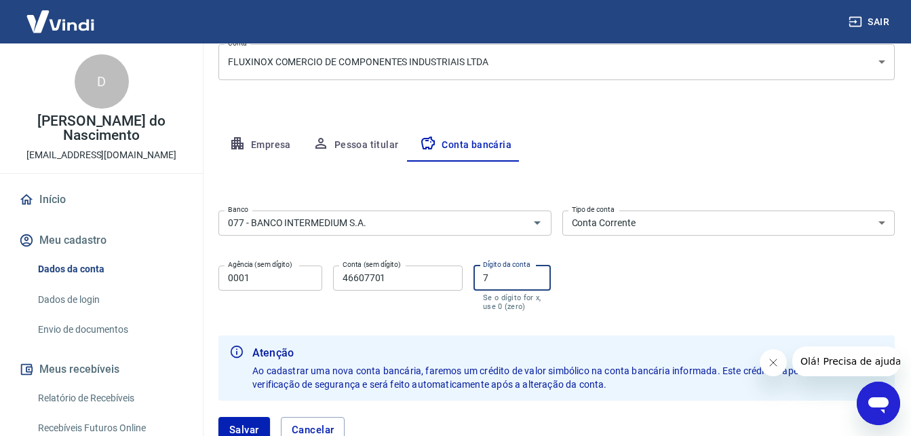
type input "7"
click at [641, 316] on form "Banco 077 - BANCO INTERMEDIUM S.A. Banco Tipo de conta Conta Corrente Conta Pou…" at bounding box center [556, 332] width 676 height 254
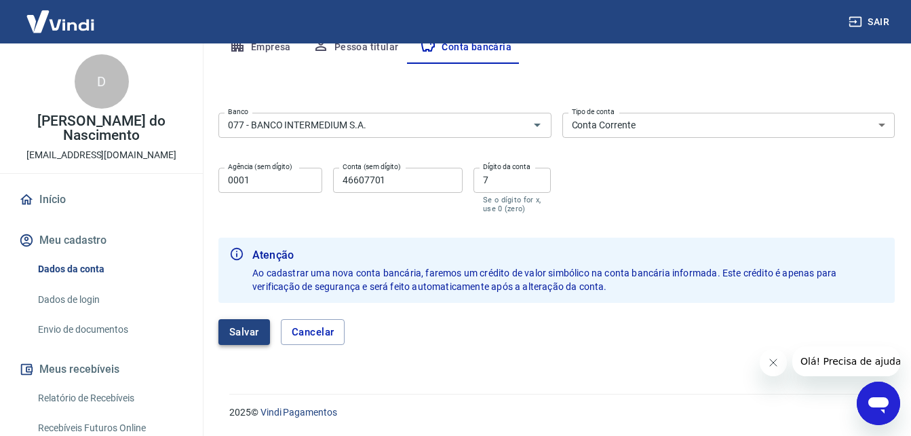
click at [244, 326] on button "Salvar" at bounding box center [244, 332] width 52 height 26
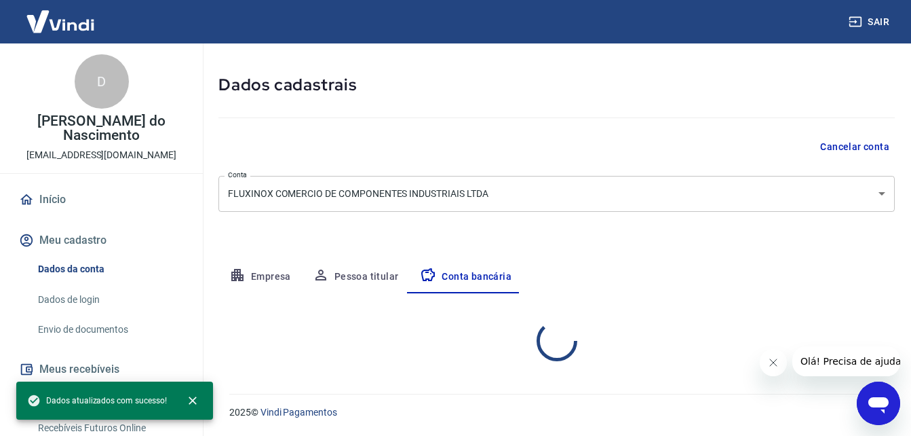
select select "1"
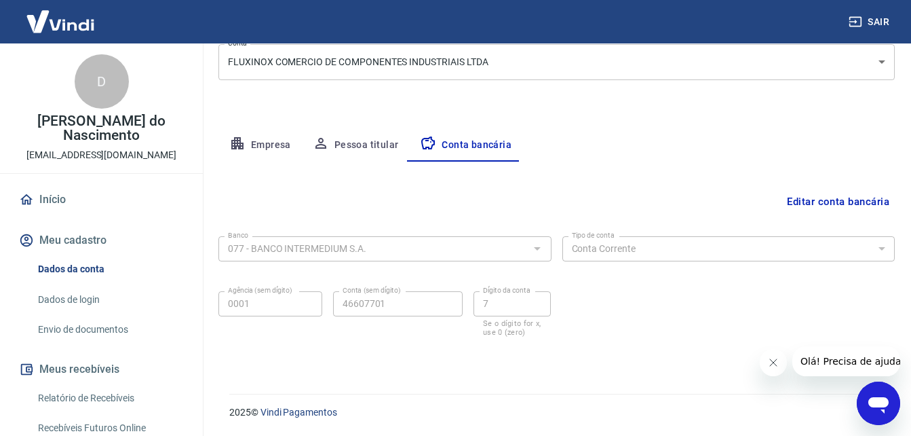
scroll to position [0, 0]
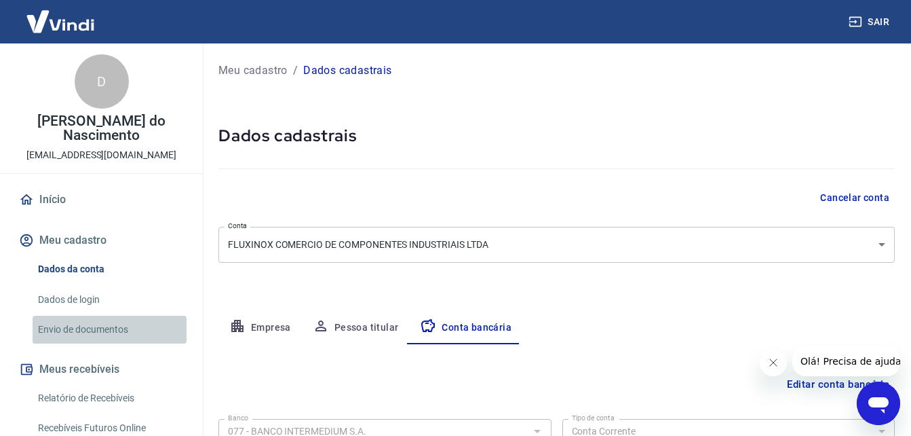
click at [115, 333] on link "Envio de documentos" at bounding box center [110, 329] width 154 height 28
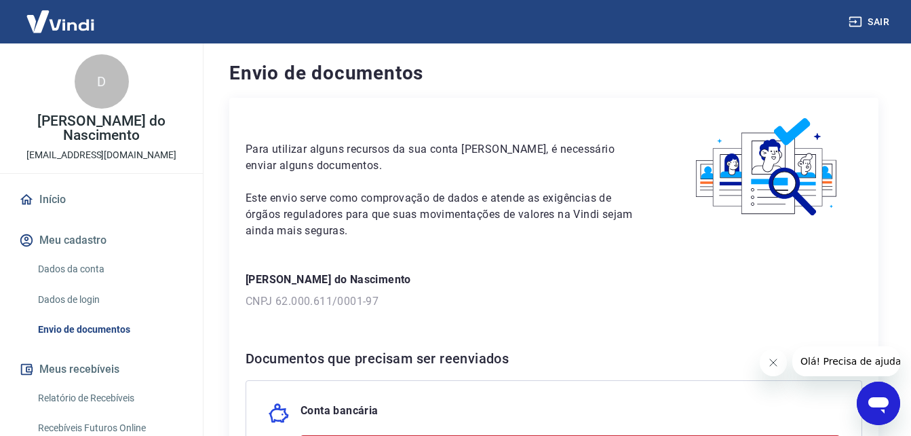
scroll to position [271, 0]
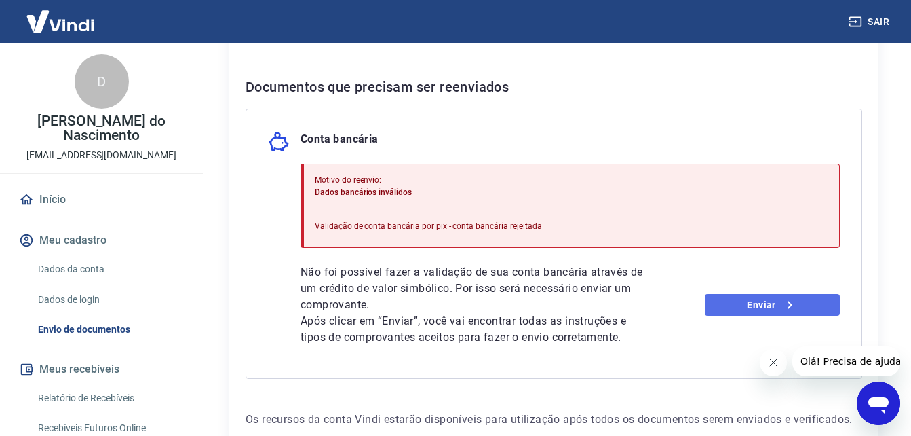
click at [743, 299] on link "Enviar" at bounding box center [772, 305] width 135 height 22
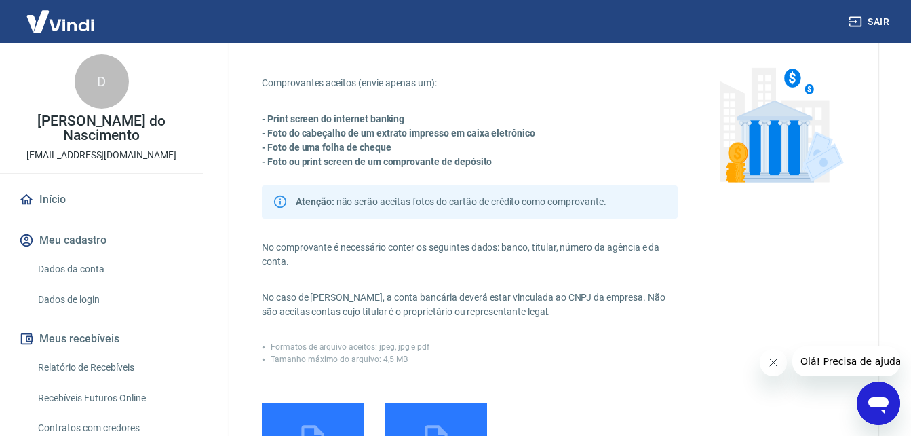
scroll to position [204, 0]
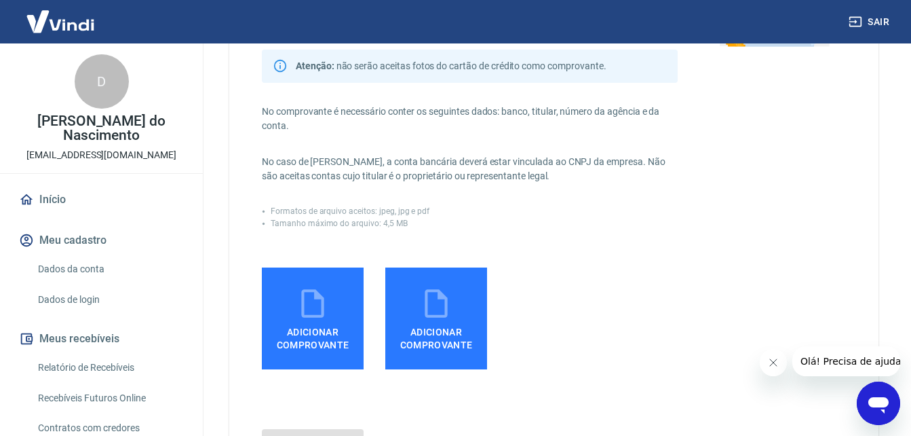
click at [341, 310] on label "Adicionar comprovante" at bounding box center [313, 318] width 102 height 102
click at [0, 0] on input "Adicionar comprovante" at bounding box center [0, 0] width 0 height 0
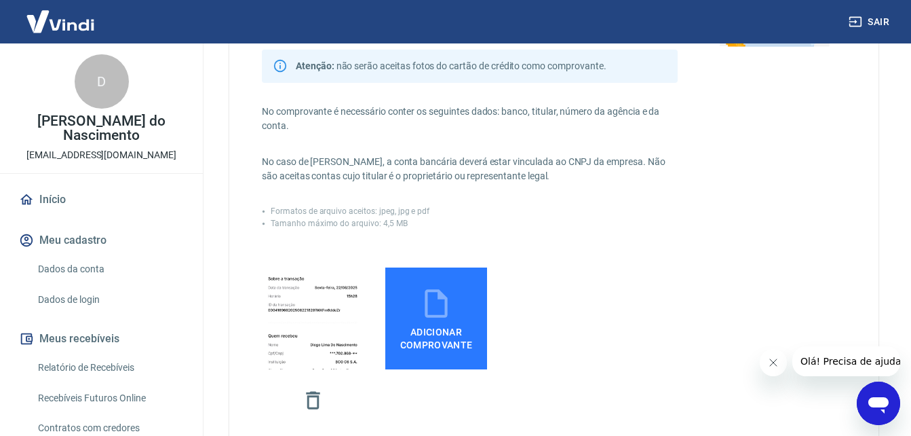
click at [296, 302] on img at bounding box center [313, 318] width 102 height 233
click at [0, 0] on input "file" at bounding box center [0, 0] width 0 height 0
click at [318, 348] on img at bounding box center [313, 318] width 102 height 233
click at [0, 0] on input "file" at bounding box center [0, 0] width 0 height 0
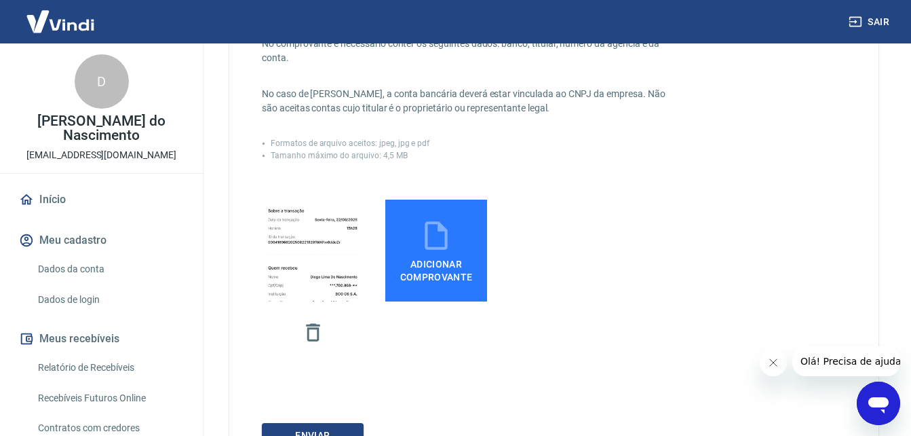
scroll to position [339, 0]
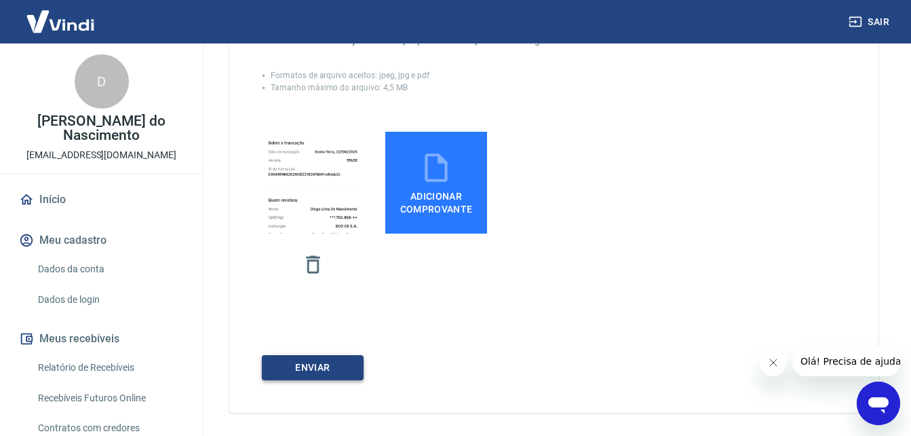
click at [327, 373] on button "ENVIAR" at bounding box center [313, 367] width 102 height 25
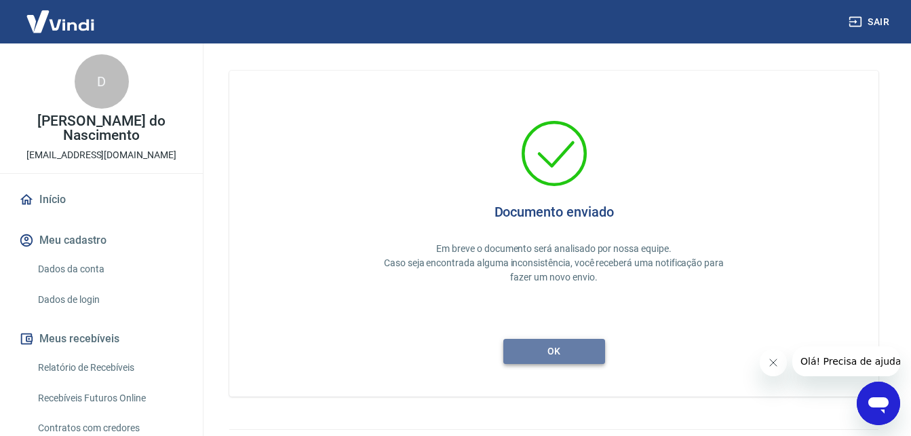
click at [572, 355] on button "ok" at bounding box center [554, 351] width 102 height 25
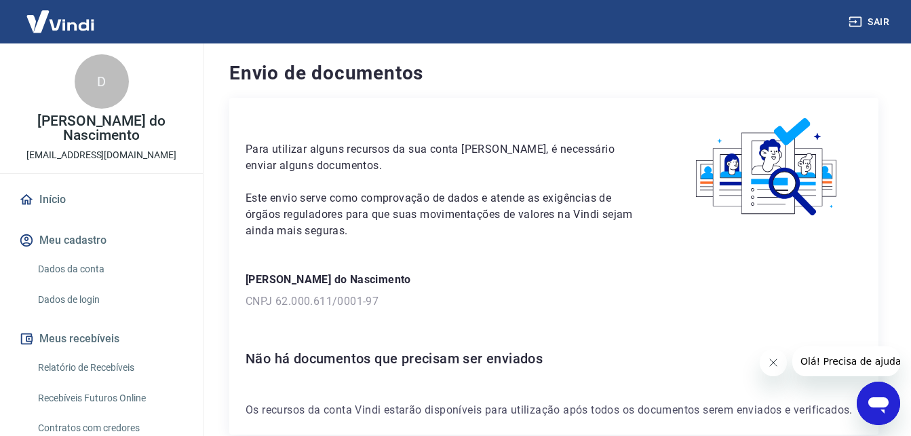
scroll to position [73, 0]
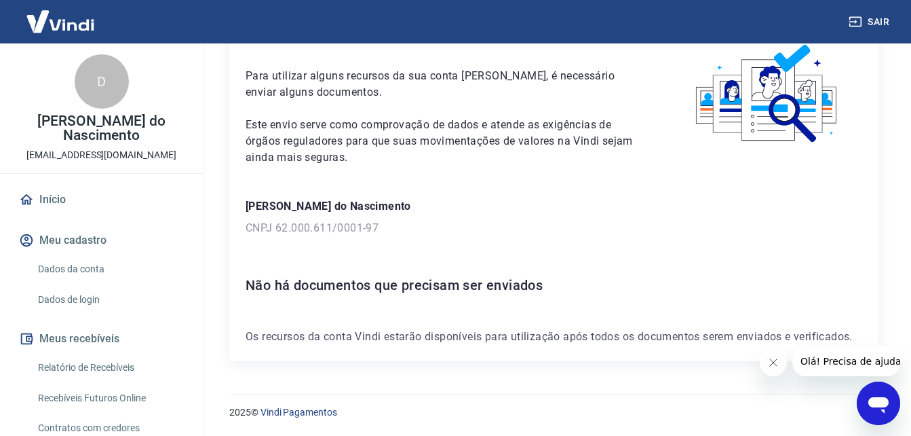
click at [85, 243] on button "Meu cadastro" at bounding box center [101, 240] width 170 height 30
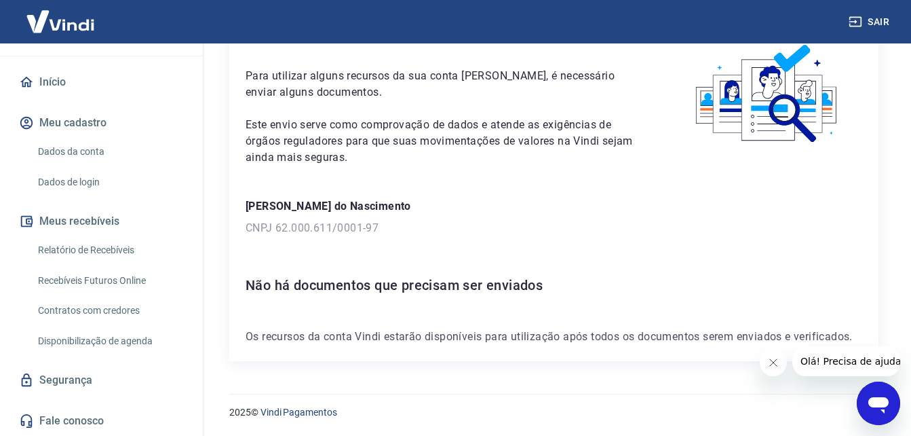
click at [90, 229] on button "Meus recebíveis" at bounding box center [101, 221] width 170 height 30
drag, startPoint x: 112, startPoint y: 252, endPoint x: 113, endPoint y: 260, distance: 7.6
click at [112, 252] on link "Relatório de Recebíveis" at bounding box center [110, 250] width 154 height 28
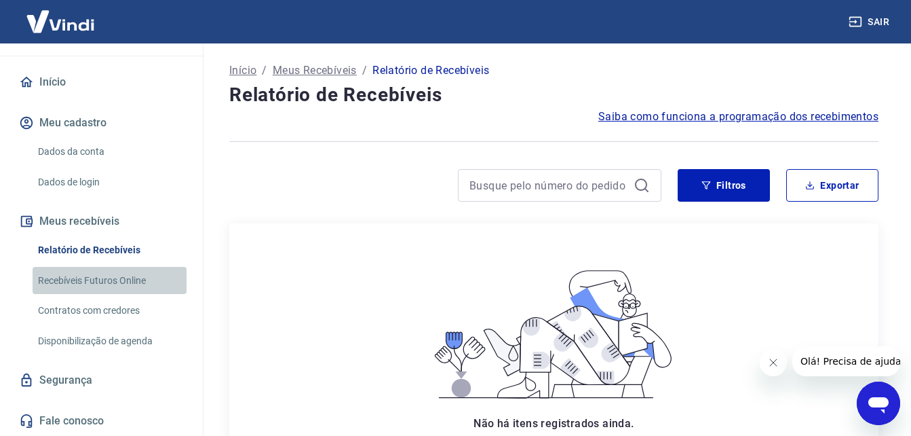
click at [123, 271] on link "Recebíveis Futuros Online" at bounding box center [110, 281] width 154 height 28
click at [115, 283] on link "Recebíveis Futuros Online" at bounding box center [110, 281] width 154 height 28
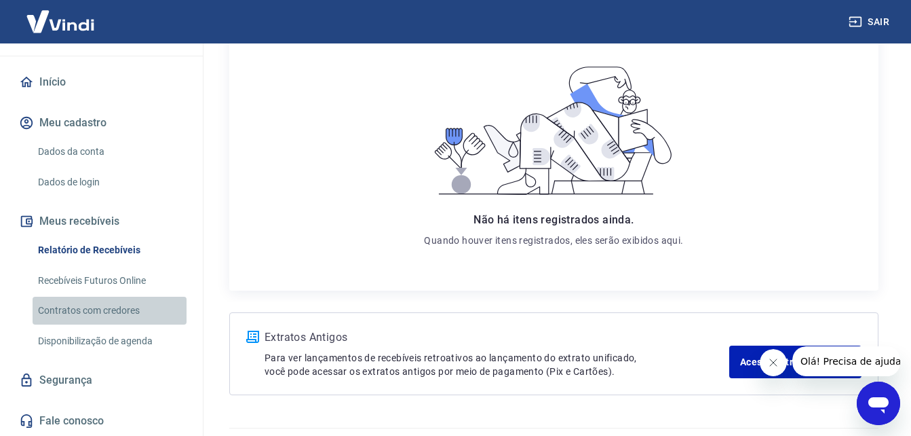
click at [136, 305] on link "Contratos com credores" at bounding box center [110, 310] width 154 height 28
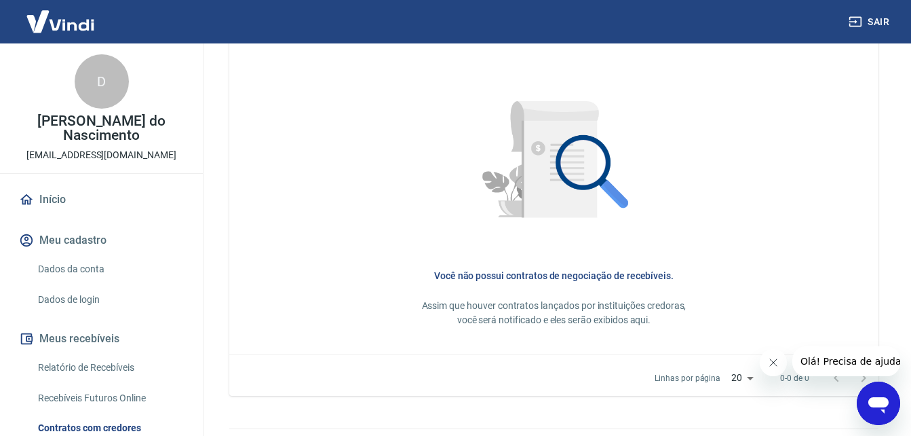
click at [62, 201] on link "Início" at bounding box center [101, 200] width 170 height 30
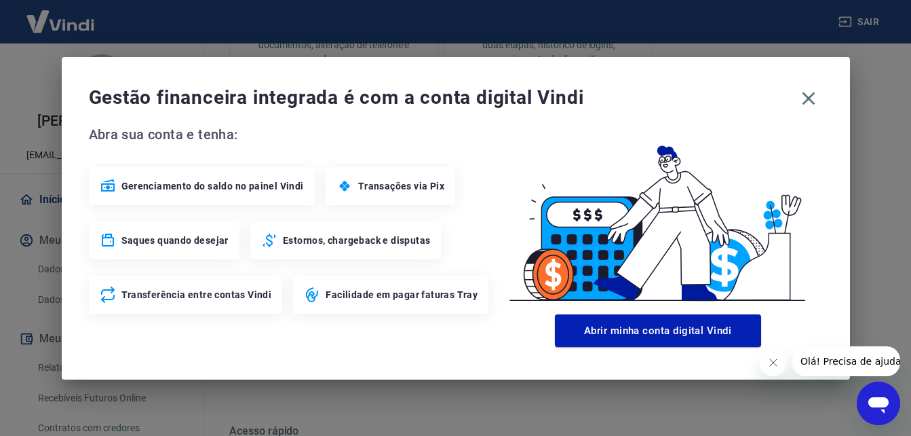
scroll to position [741, 0]
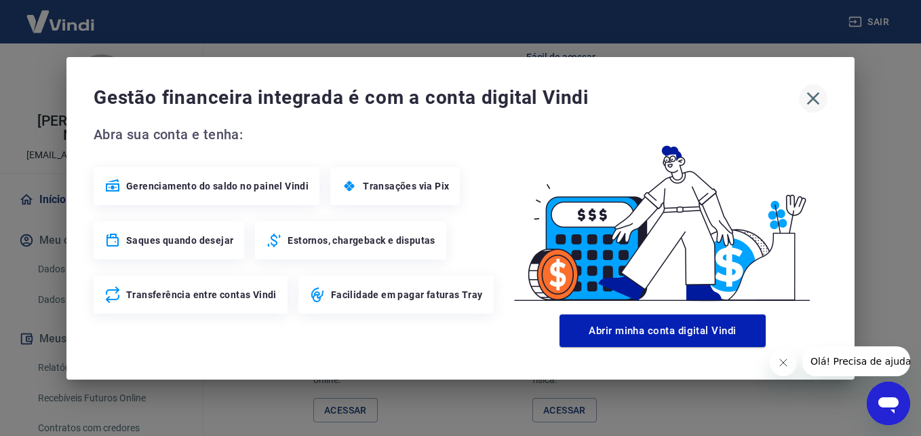
click at [811, 106] on icon "button" at bounding box center [814, 99] width 22 height 22
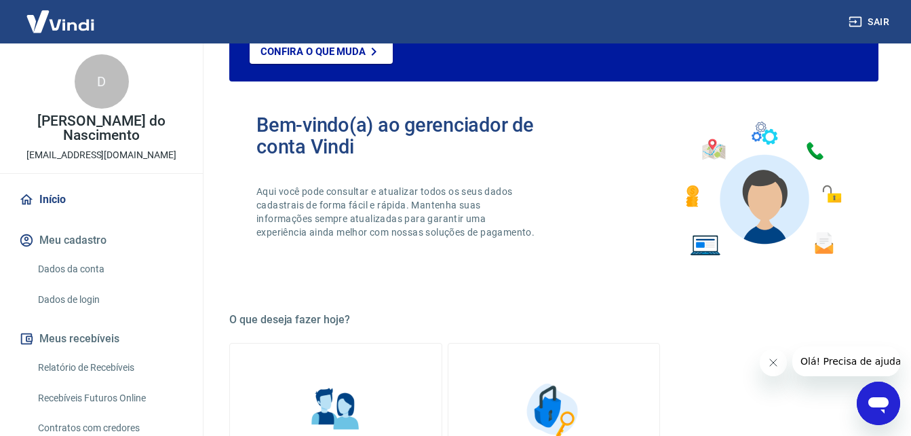
scroll to position [0, 0]
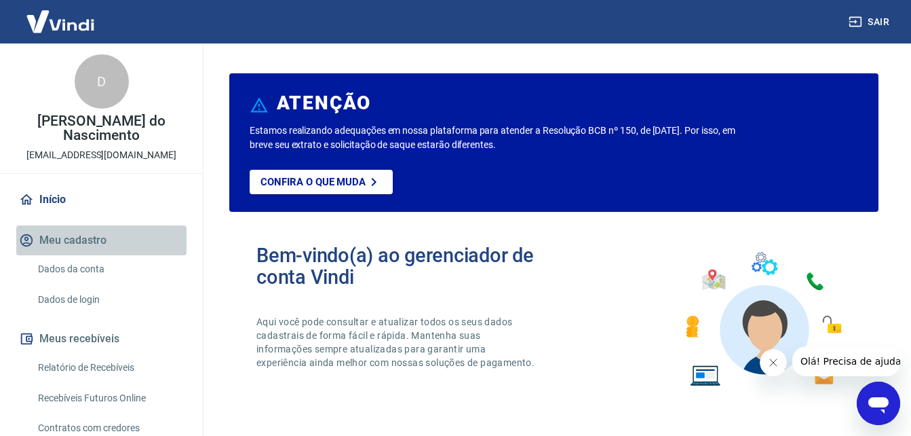
click at [110, 240] on button "Meu cadastro" at bounding box center [101, 240] width 170 height 30
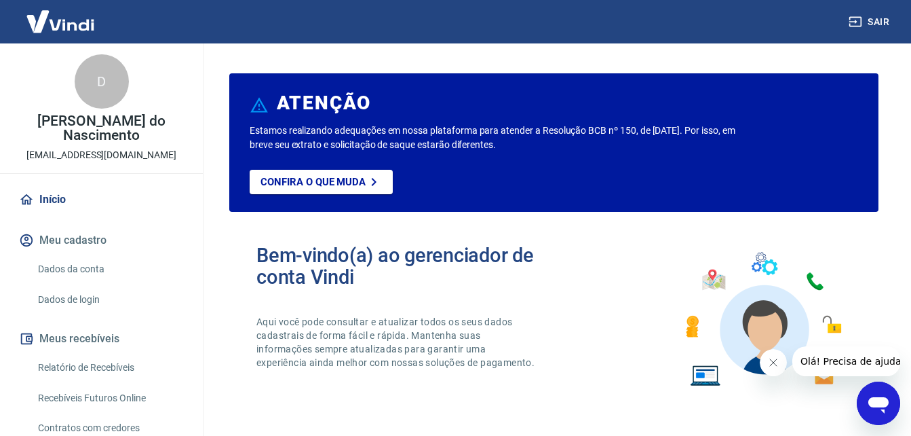
click at [110, 270] on link "Dados da conta" at bounding box center [110, 269] width 154 height 28
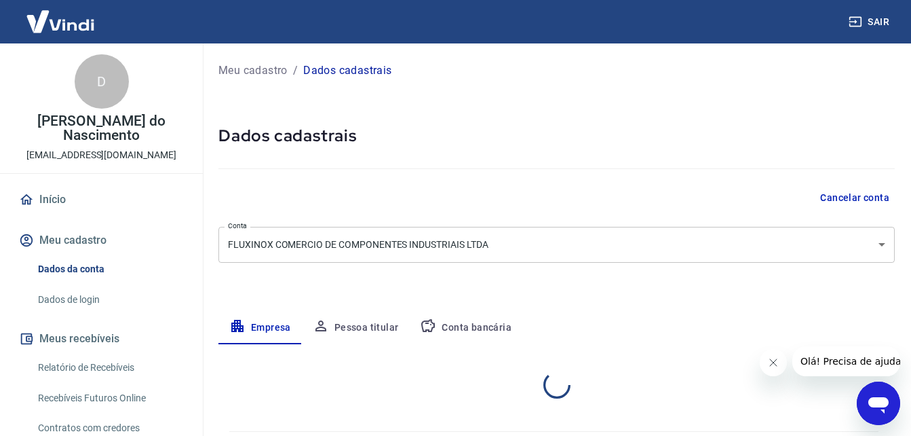
select select "SP"
select select "business"
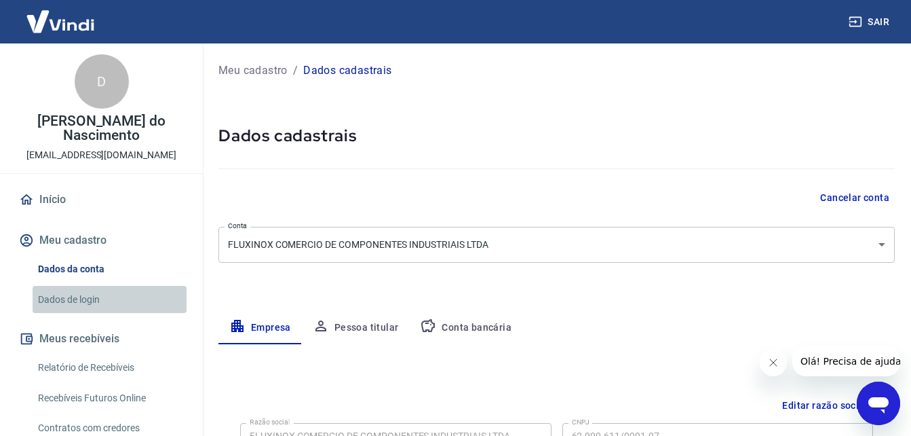
click at [115, 297] on link "Dados de login" at bounding box center [110, 300] width 154 height 28
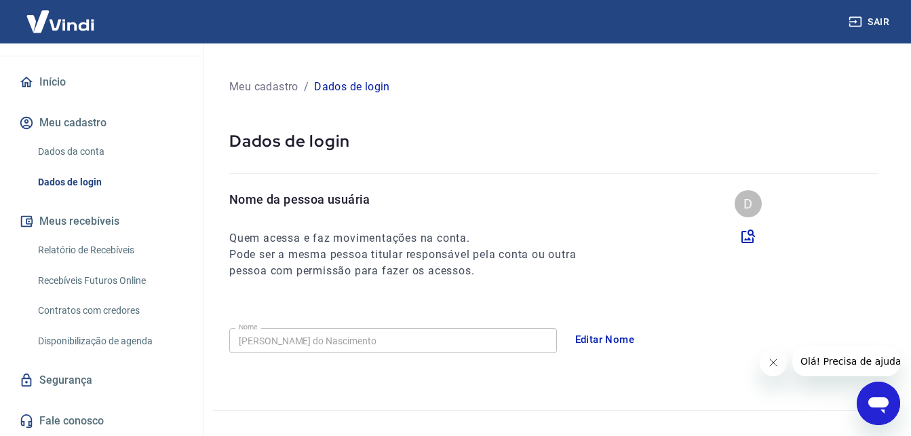
click at [361, 88] on p "Dados de login" at bounding box center [352, 87] width 76 height 16
click at [124, 250] on link "Relatório de Recebíveis" at bounding box center [110, 250] width 154 height 28
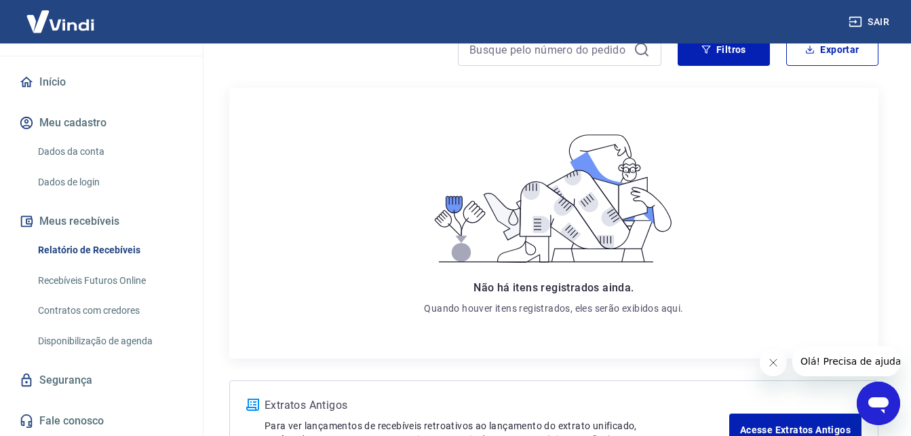
scroll to position [238, 0]
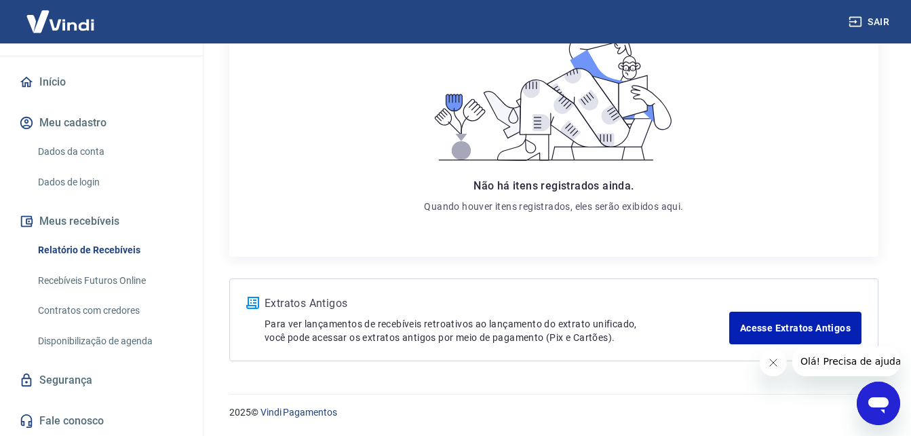
click at [90, 381] on link "Segurança" at bounding box center [101, 380] width 170 height 30
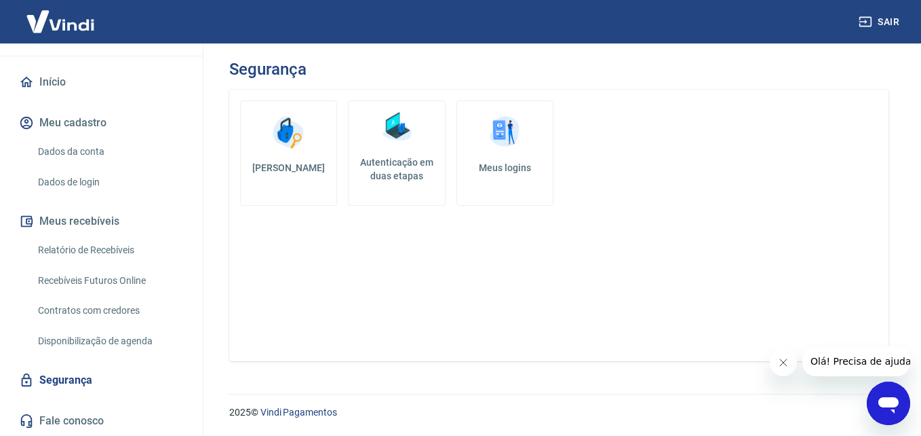
click at [109, 328] on link "Disponibilização de agenda" at bounding box center [110, 341] width 154 height 28
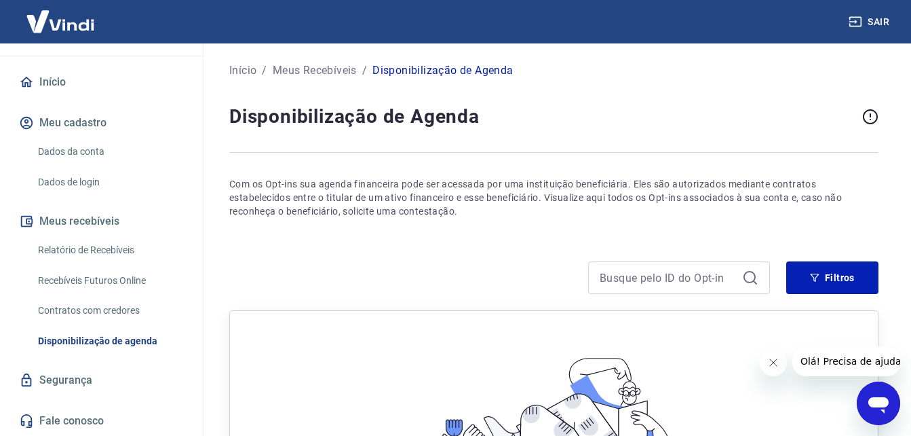
click at [112, 307] on link "Contratos com credores" at bounding box center [110, 310] width 154 height 28
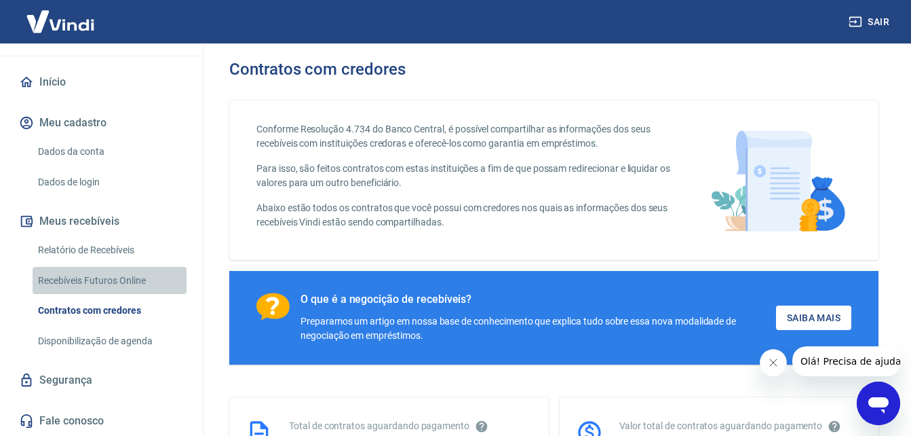
click at [120, 273] on link "Recebíveis Futuros Online" at bounding box center [110, 281] width 154 height 28
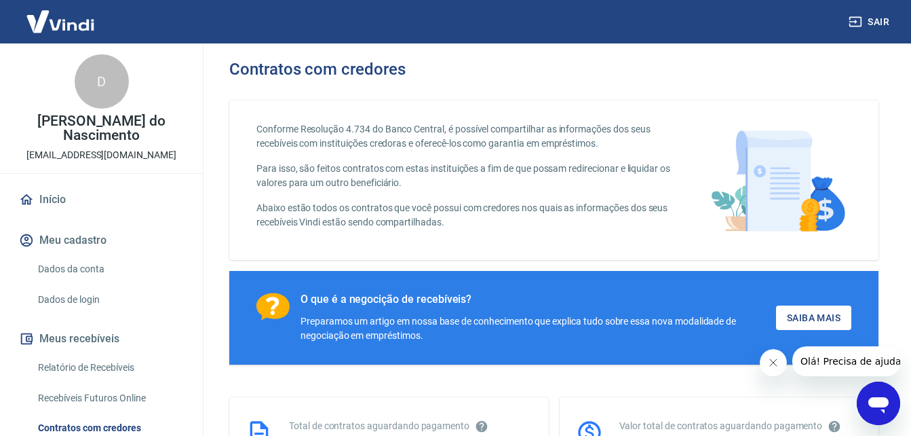
click at [82, 203] on link "Início" at bounding box center [101, 200] width 170 height 30
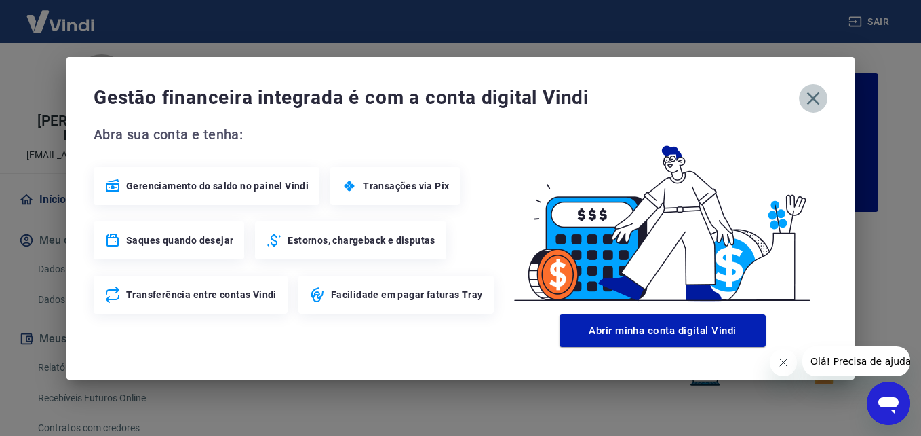
click at [816, 104] on icon "button" at bounding box center [814, 99] width 22 height 22
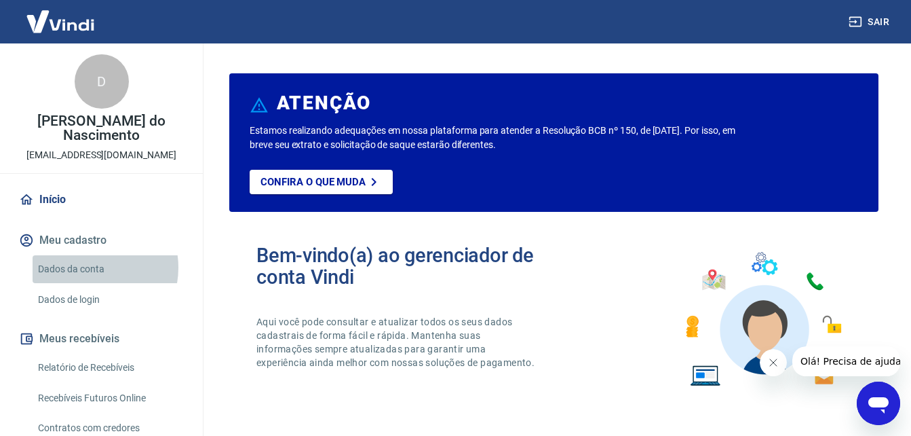
click at [87, 267] on link "Dados da conta" at bounding box center [110, 269] width 154 height 28
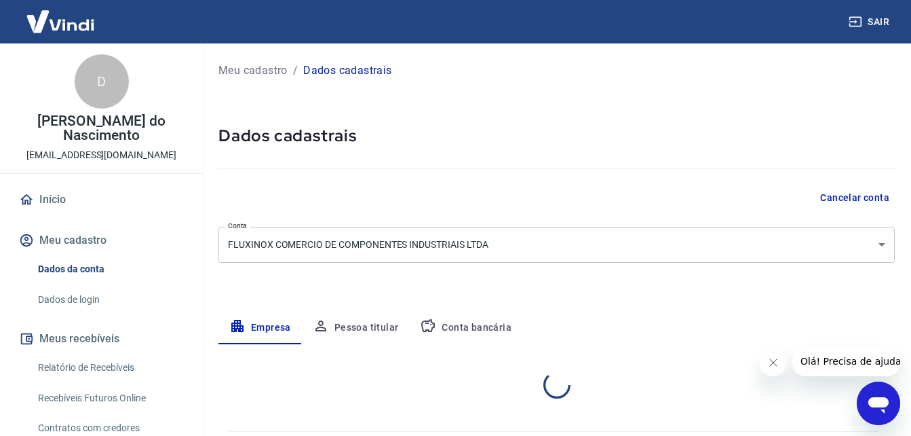
select select "SP"
select select "business"
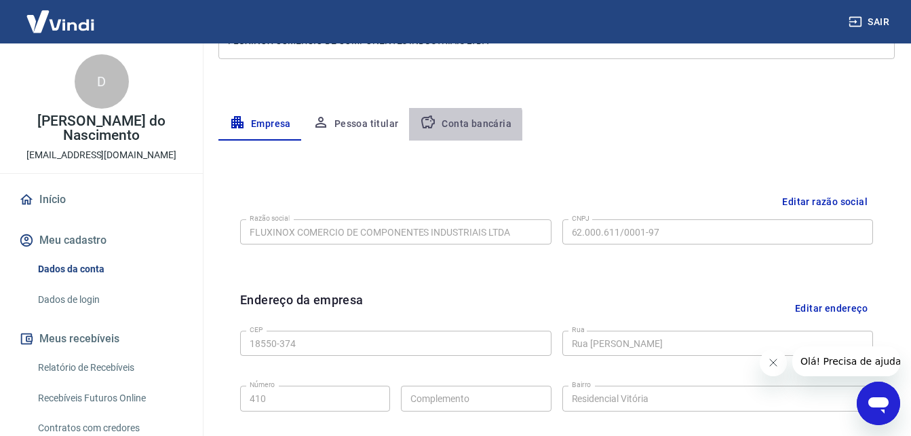
click at [447, 131] on button "Conta bancária" at bounding box center [465, 124] width 113 height 33
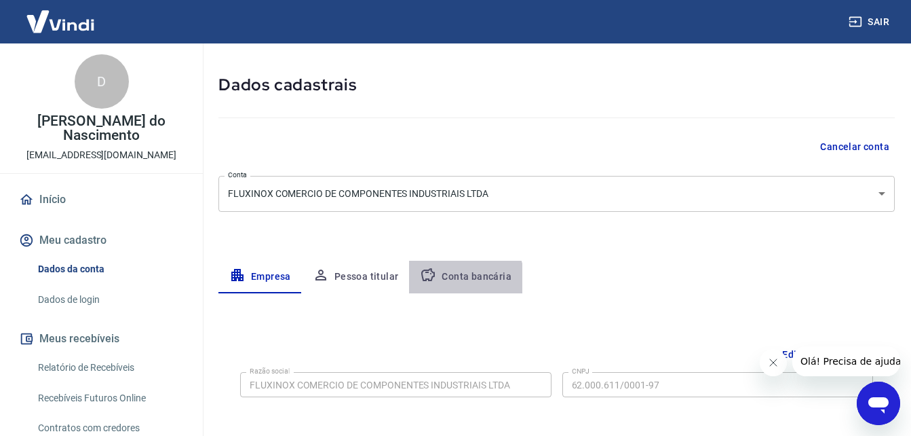
select select "1"
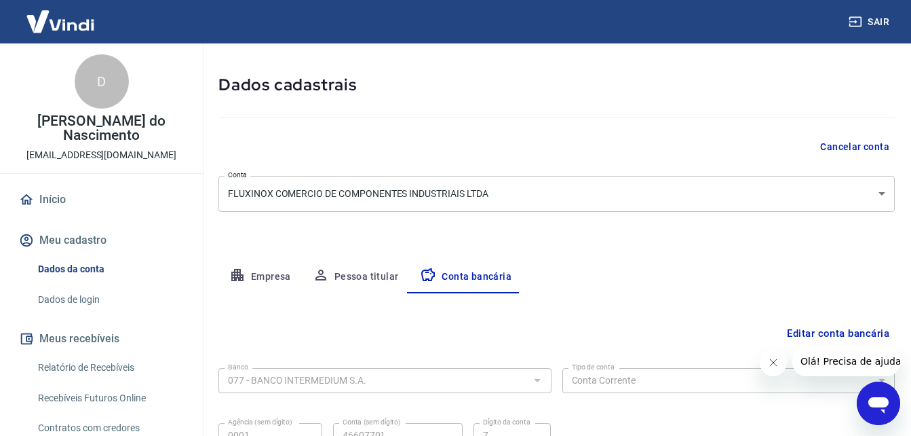
scroll to position [183, 0]
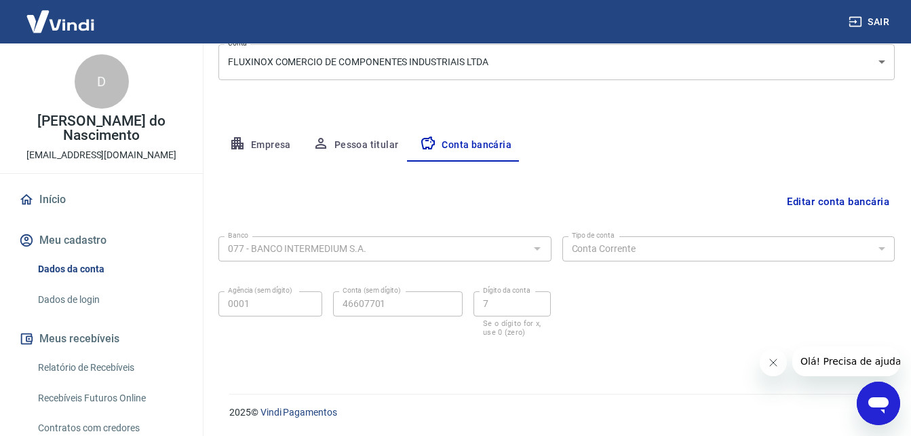
click at [97, 304] on link "Dados de login" at bounding box center [110, 300] width 154 height 28
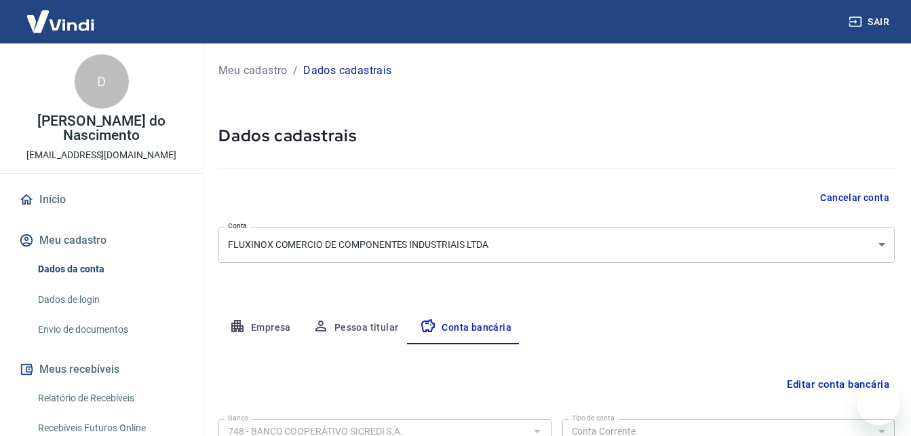
select select "1"
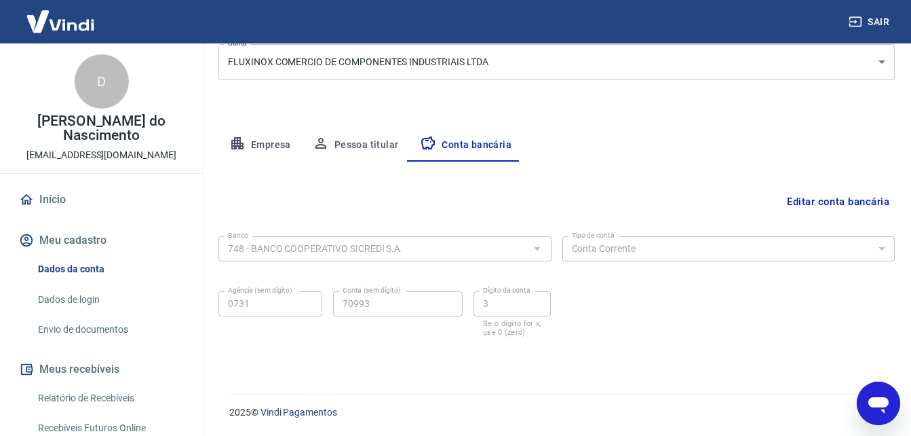
click at [119, 327] on link "Envio de documentos" at bounding box center [110, 329] width 154 height 28
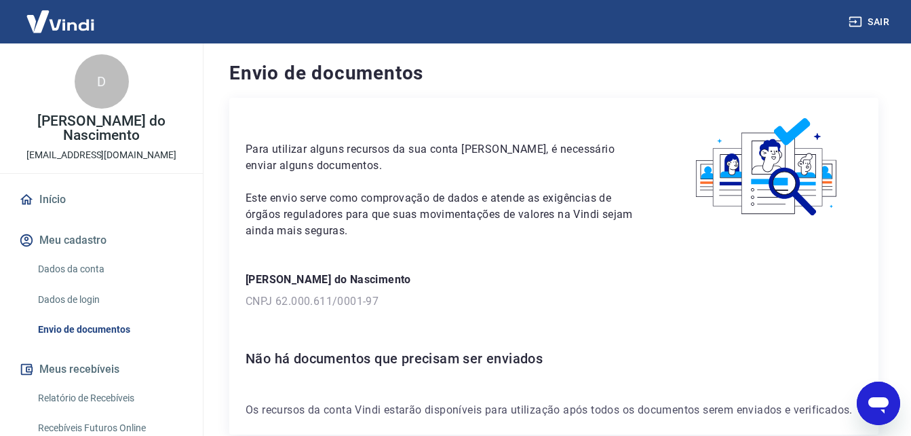
scroll to position [73, 0]
